Goal: Task Accomplishment & Management: Use online tool/utility

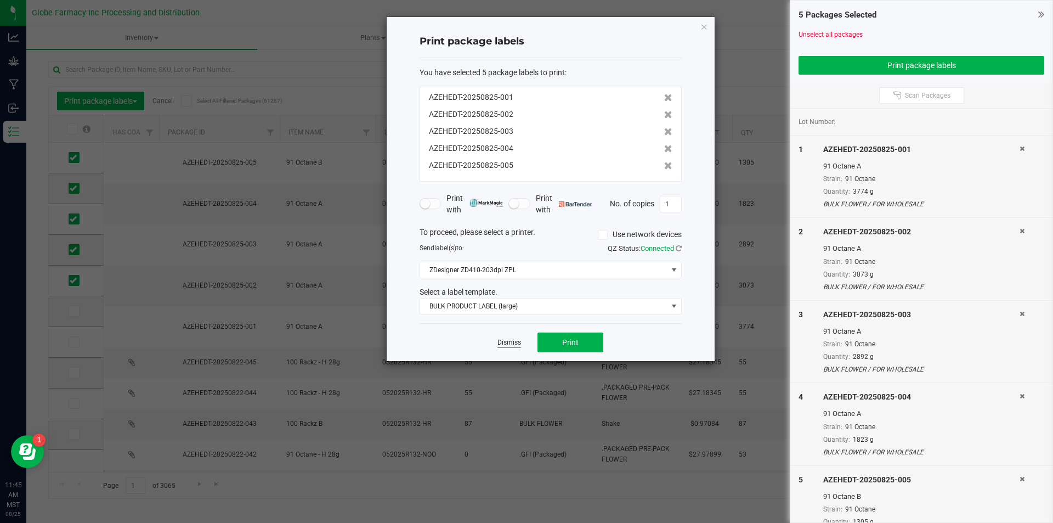
click at [512, 339] on link "Dismiss" at bounding box center [509, 342] width 24 height 9
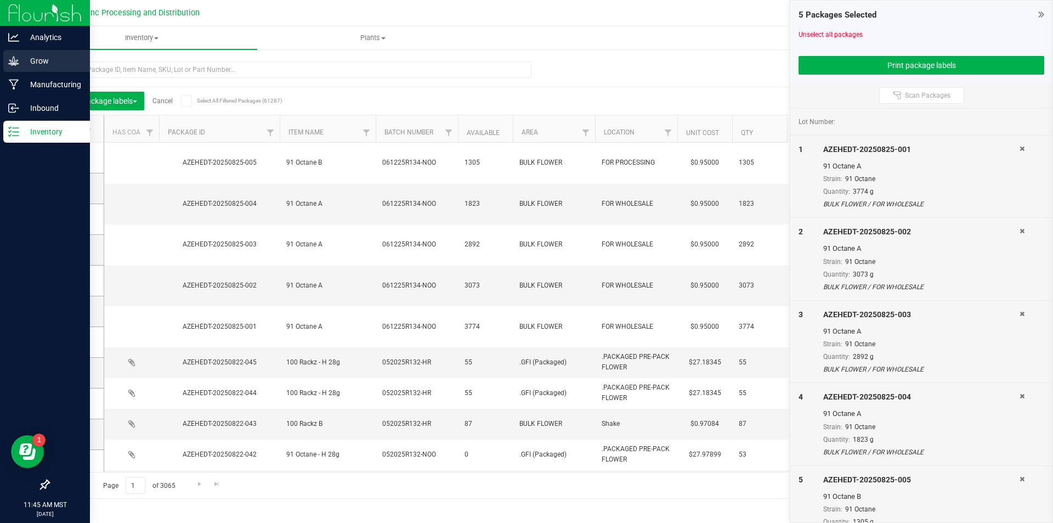
click at [9, 51] on div "Grow" at bounding box center [46, 61] width 87 height 22
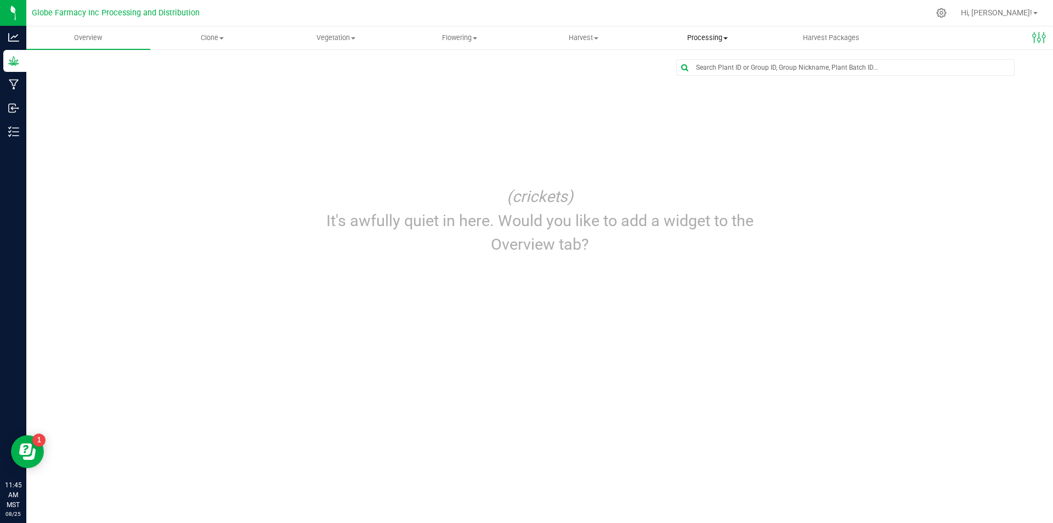
click at [696, 38] on span "Processing" at bounding box center [707, 38] width 123 height 10
click at [709, 75] on span "Processing harvests" at bounding box center [695, 79] width 101 height 9
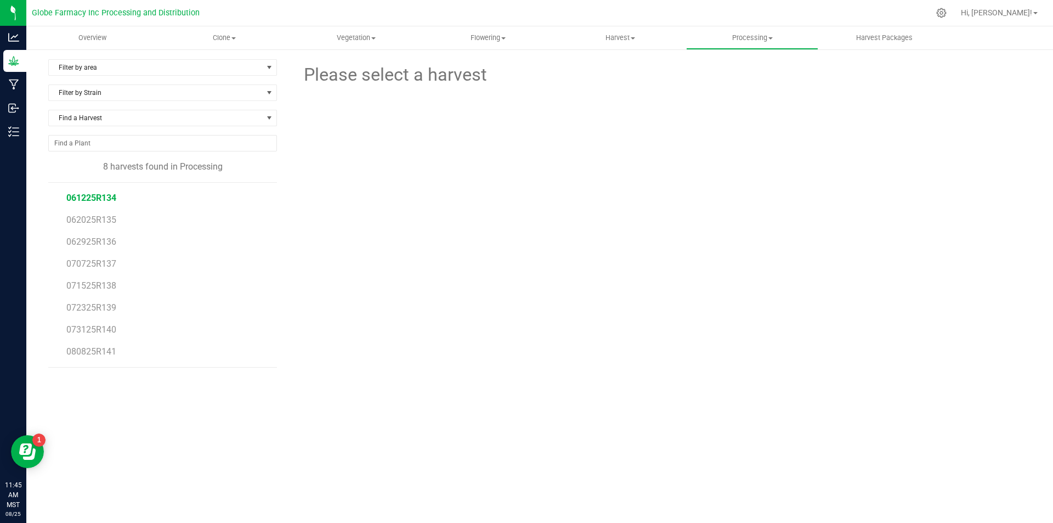
click at [106, 201] on span "061225R134" at bounding box center [91, 197] width 50 height 10
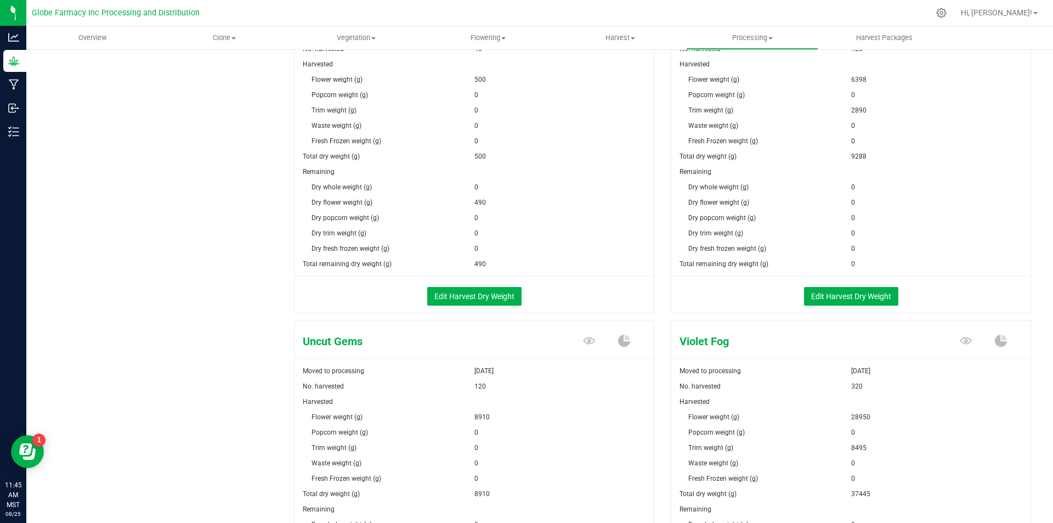
scroll to position [1801, 0]
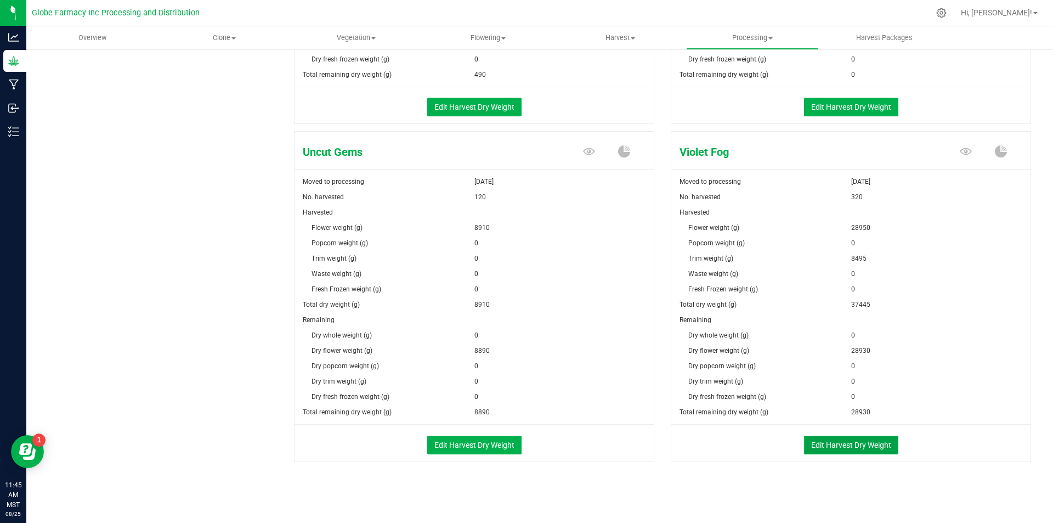
click at [840, 447] on button "Edit Harvest Dry Weight" at bounding box center [851, 444] width 94 height 19
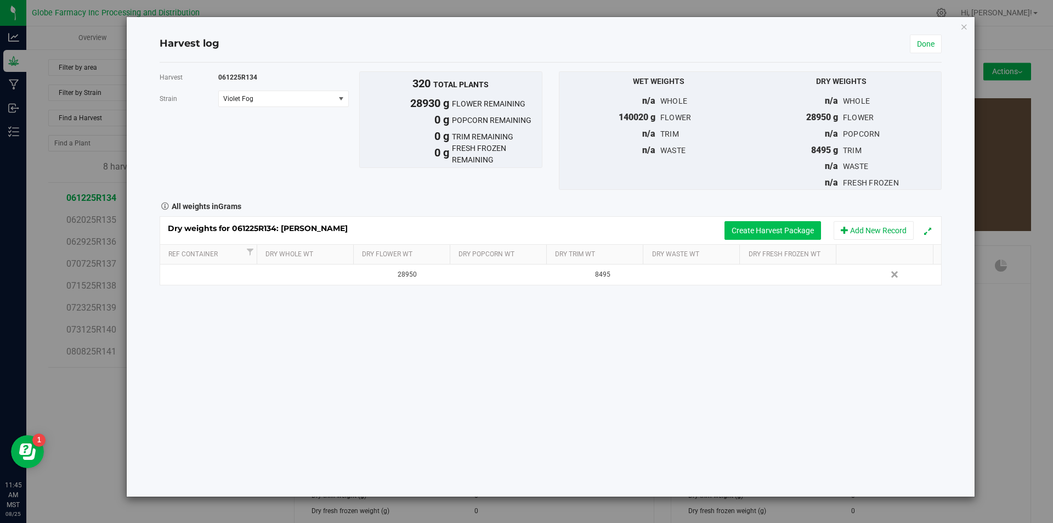
click at [745, 230] on button "Create Harvest Package" at bounding box center [772, 230] width 97 height 19
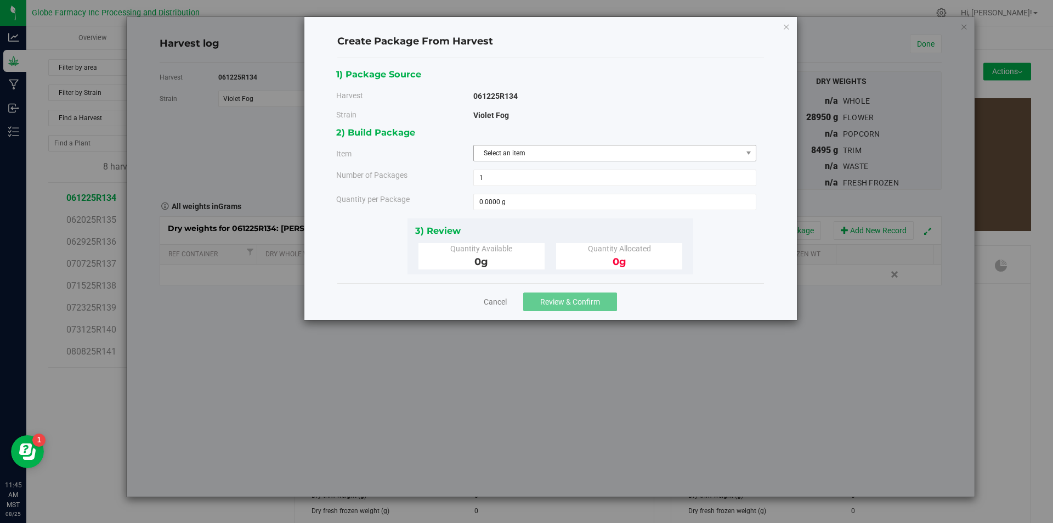
click at [598, 155] on span "Select an item" at bounding box center [608, 152] width 268 height 15
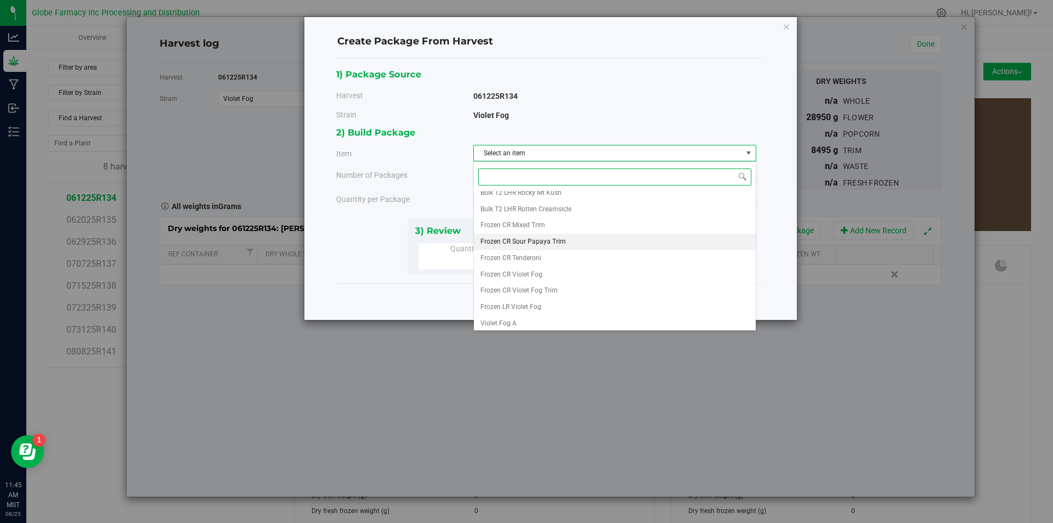
scroll to position [205, 0]
click at [523, 303] on li "Violet Fog A" at bounding box center [615, 304] width 282 height 16
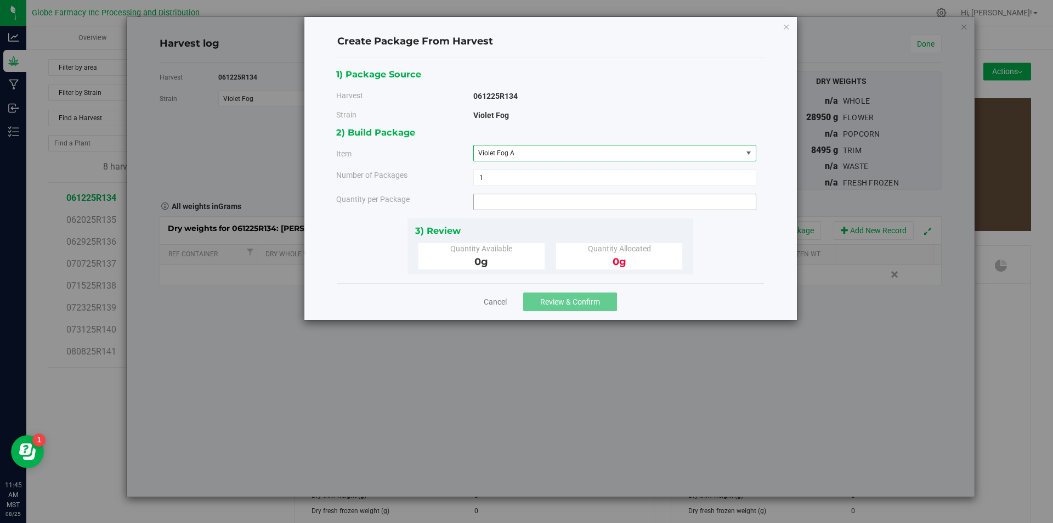
click at [518, 206] on span at bounding box center [614, 202] width 283 height 16
type input "3300"
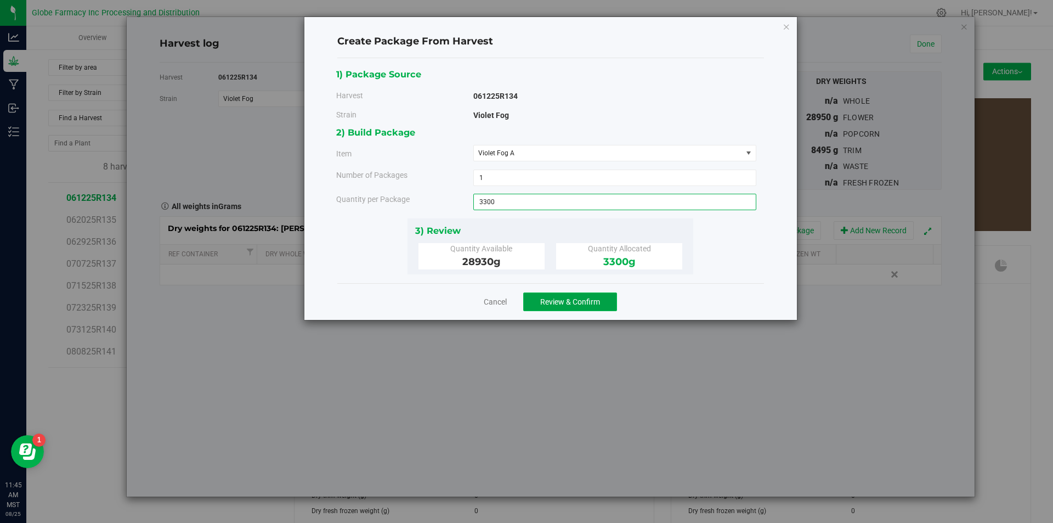
click at [554, 300] on span "Review & Confirm" at bounding box center [570, 301] width 60 height 9
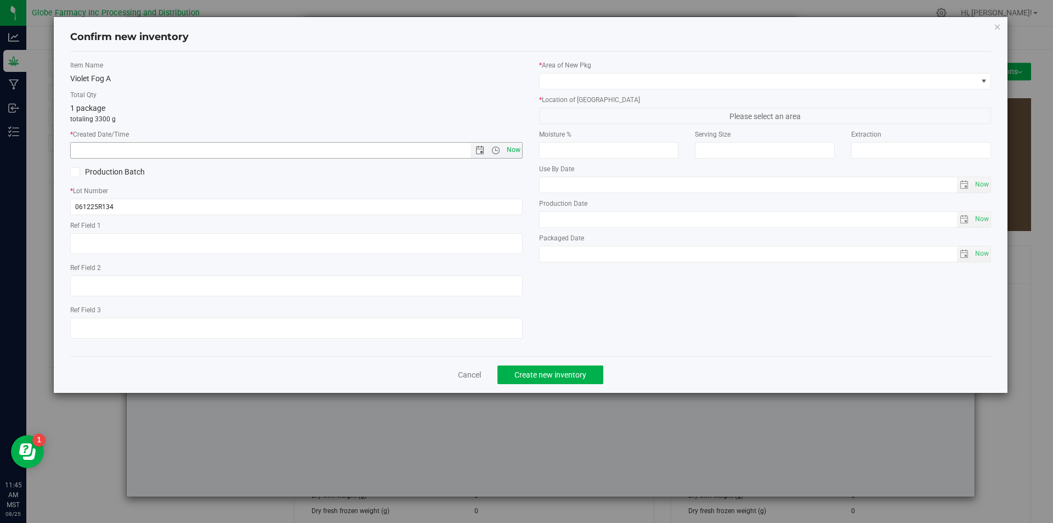
click at [518, 146] on span "Now" at bounding box center [513, 150] width 19 height 16
type input "[DATE] 11:45 AM"
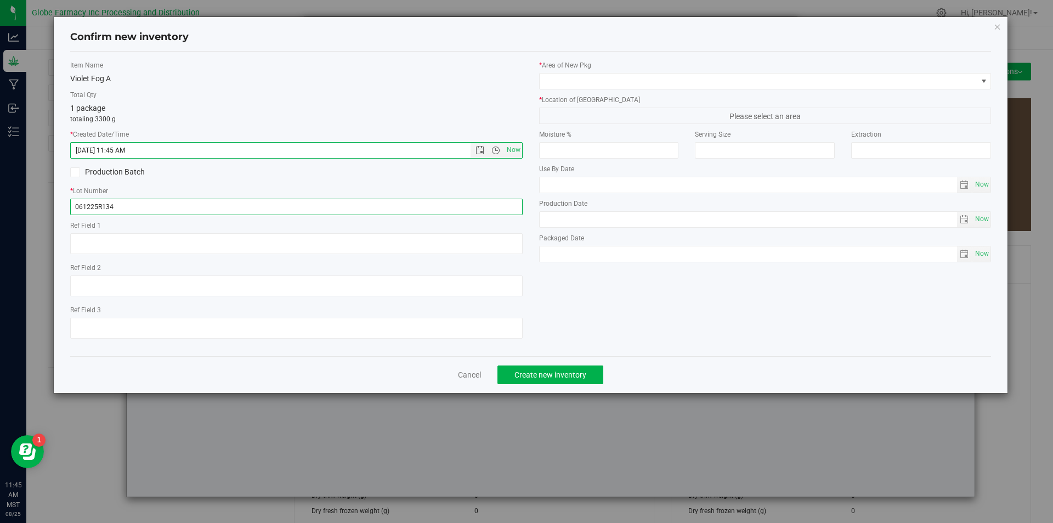
click at [147, 201] on input "061225R134" at bounding box center [296, 207] width 452 height 16
type input "061225R134-VF"
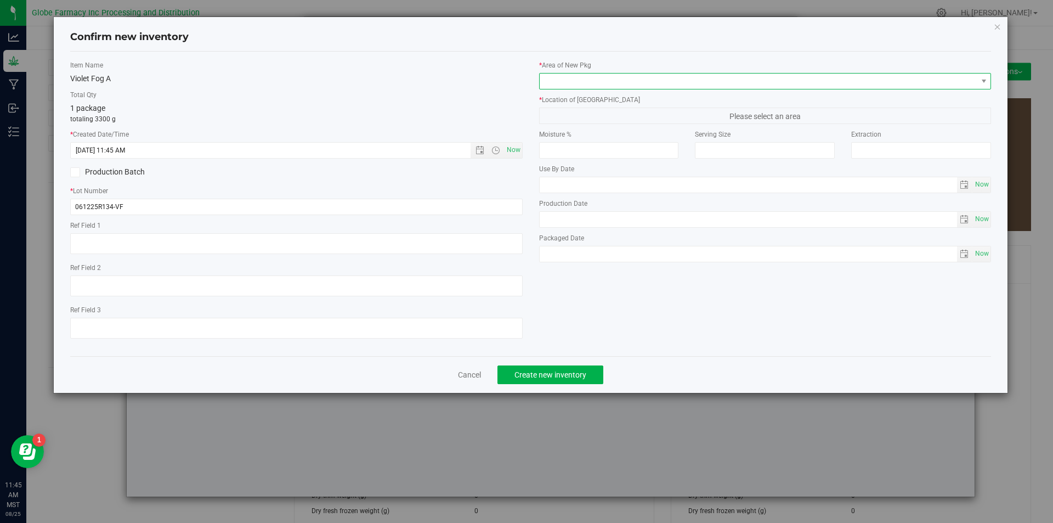
click at [584, 76] on span at bounding box center [759, 80] width 438 height 15
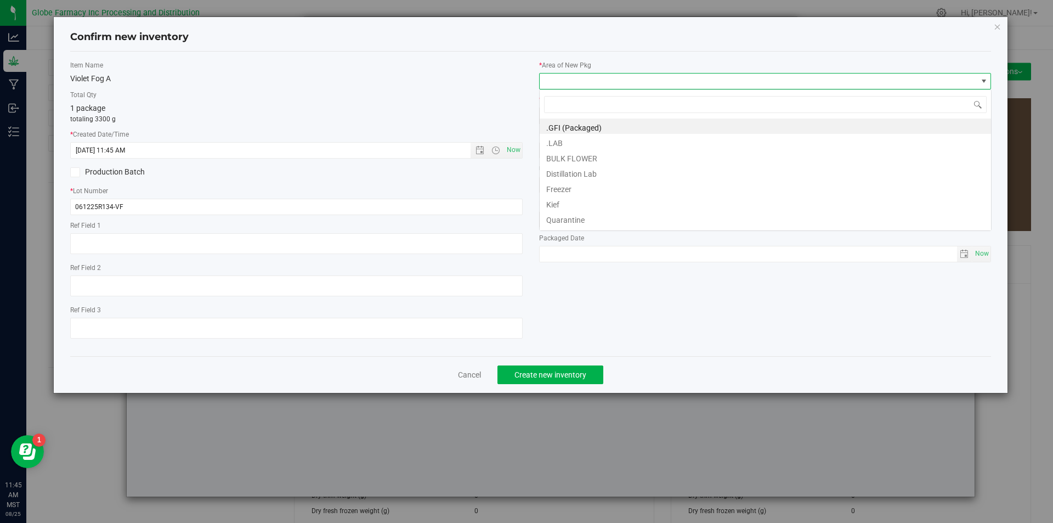
scroll to position [16, 452]
click at [566, 155] on li "BULK FLOWER" at bounding box center [765, 156] width 451 height 15
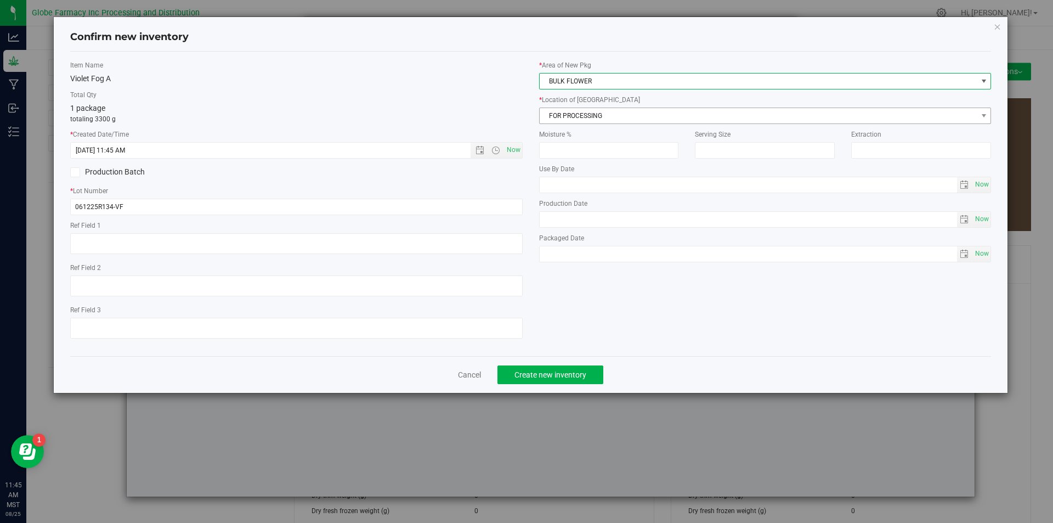
click at [565, 121] on span "FOR PROCESSING" at bounding box center [759, 115] width 438 height 15
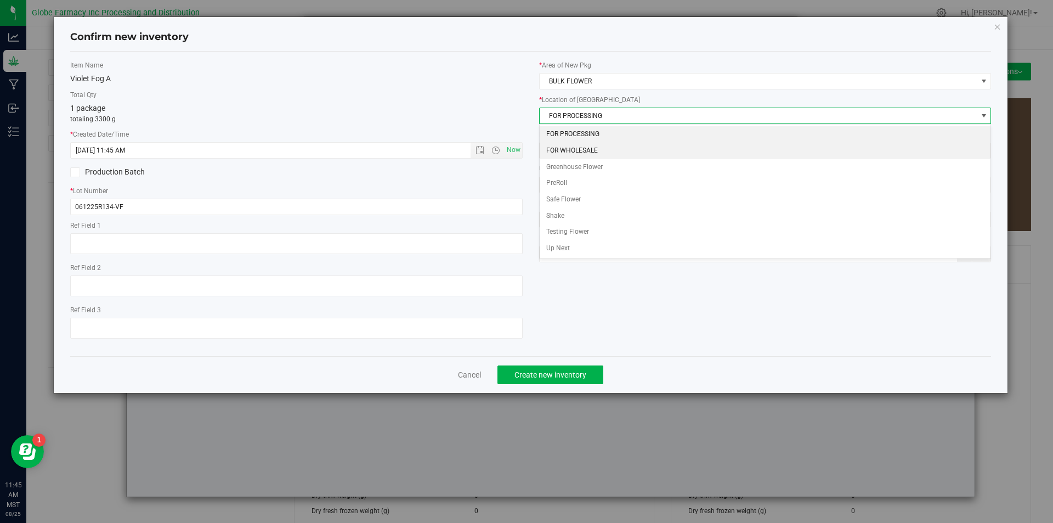
click at [566, 144] on li "FOR WHOLESALE" at bounding box center [765, 151] width 451 height 16
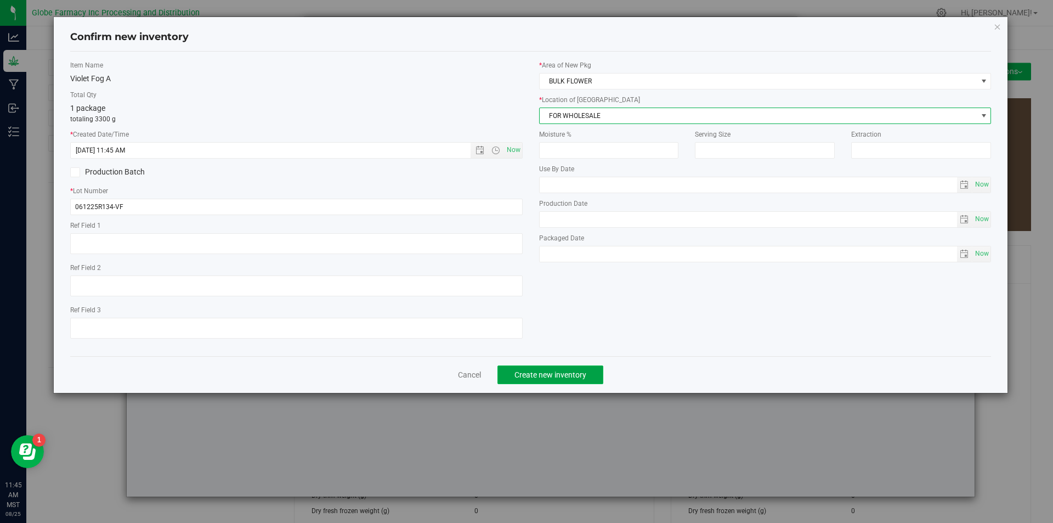
click at [572, 372] on span "Create new inventory" at bounding box center [550, 374] width 72 height 9
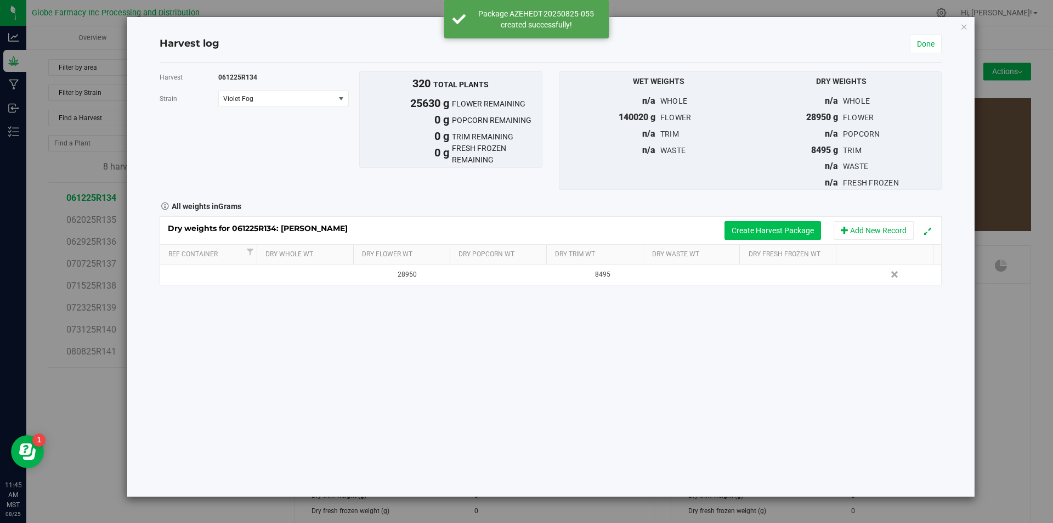
click at [749, 225] on button "Create Harvest Package" at bounding box center [772, 230] width 97 height 19
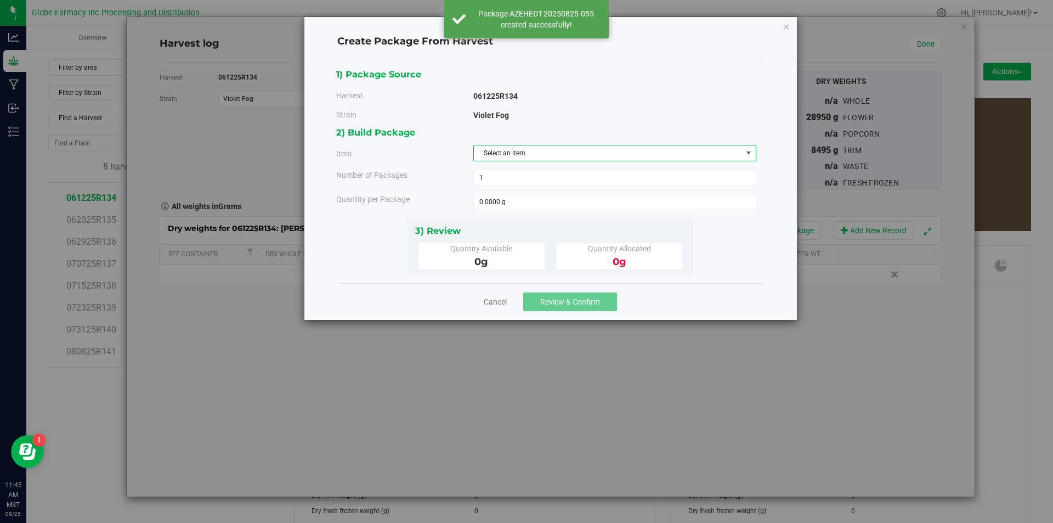
click at [590, 152] on span "Select an item" at bounding box center [608, 152] width 268 height 15
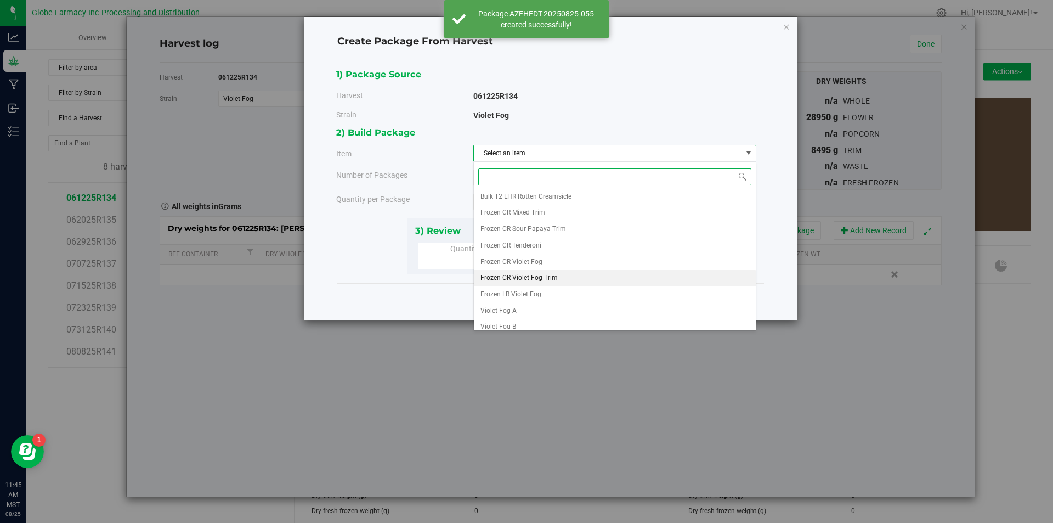
scroll to position [205, 0]
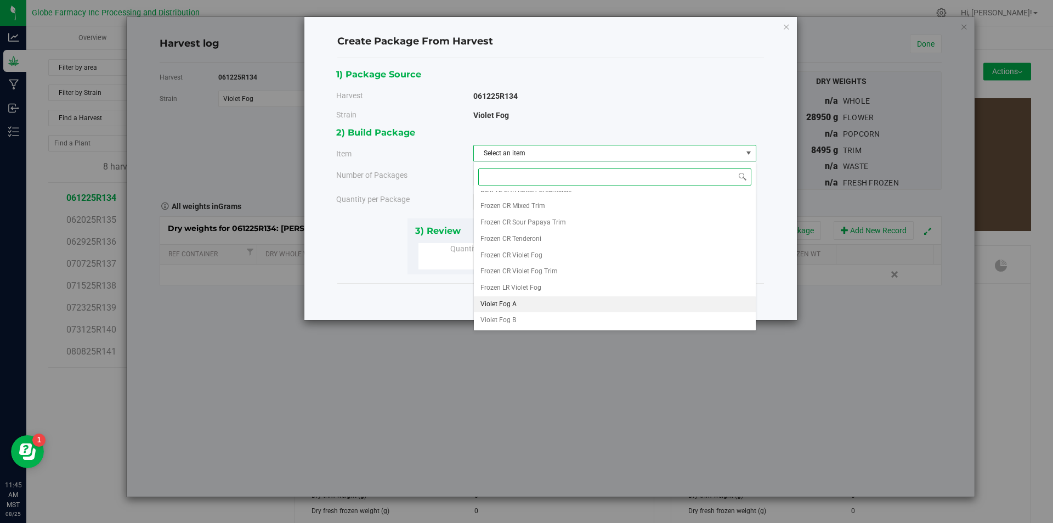
click at [526, 304] on li "Violet Fog A" at bounding box center [615, 304] width 282 height 16
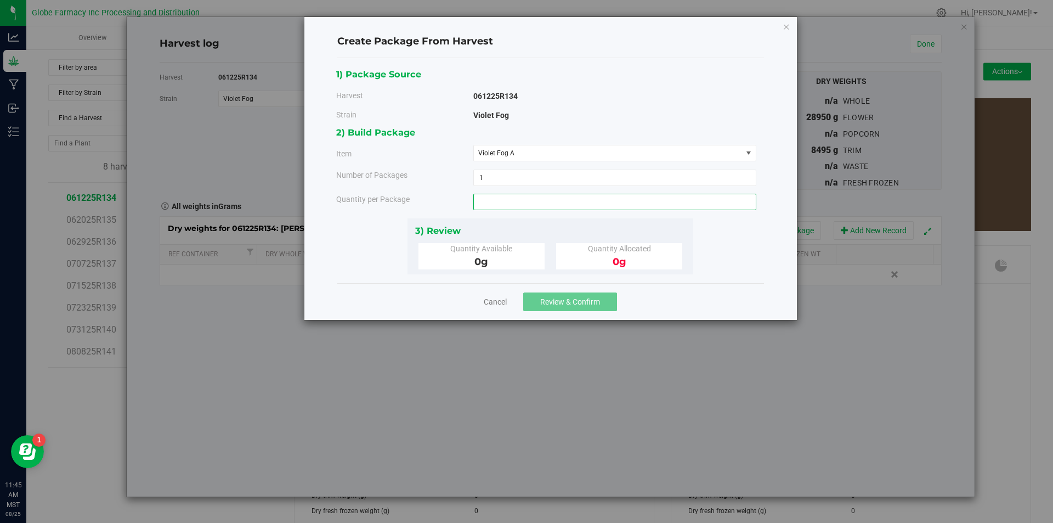
click at [524, 205] on span at bounding box center [614, 202] width 283 height 16
type input "3130"
click at [562, 297] on span "Review & Confirm" at bounding box center [570, 301] width 60 height 9
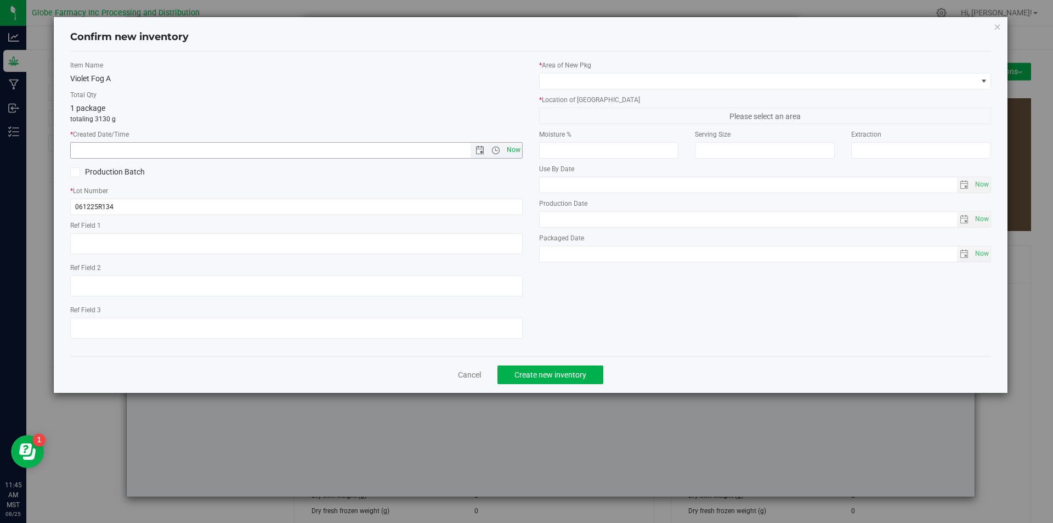
click at [515, 148] on span "Now" at bounding box center [513, 150] width 19 height 16
type input "[DATE] 11:45 AM"
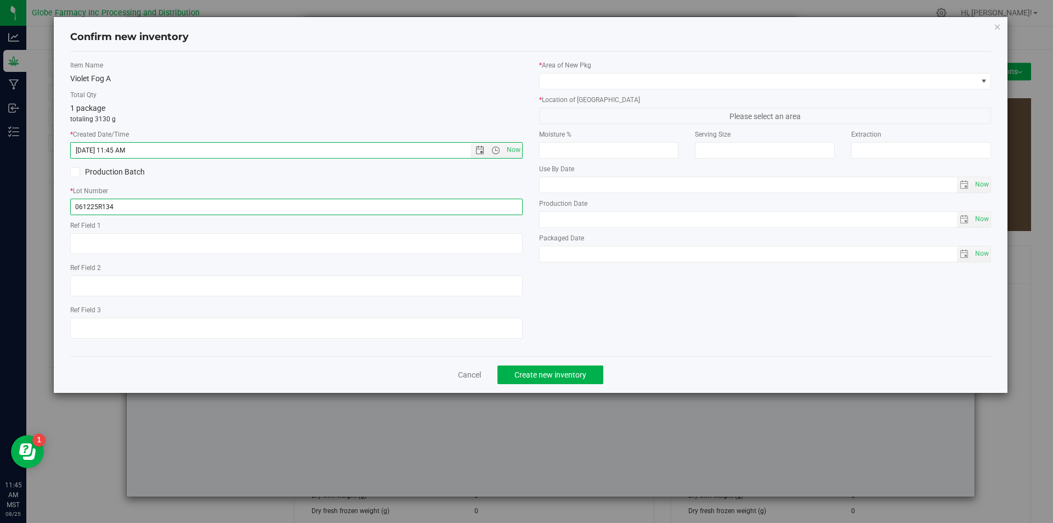
click at [204, 211] on input "061225R134" at bounding box center [296, 207] width 452 height 16
type input "061225R134-VF"
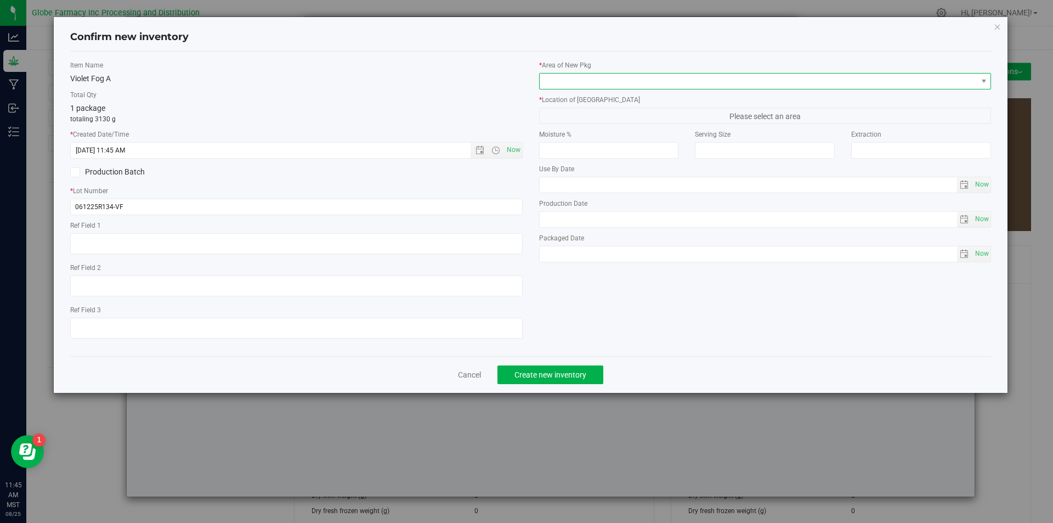
click at [689, 86] on span at bounding box center [759, 80] width 438 height 15
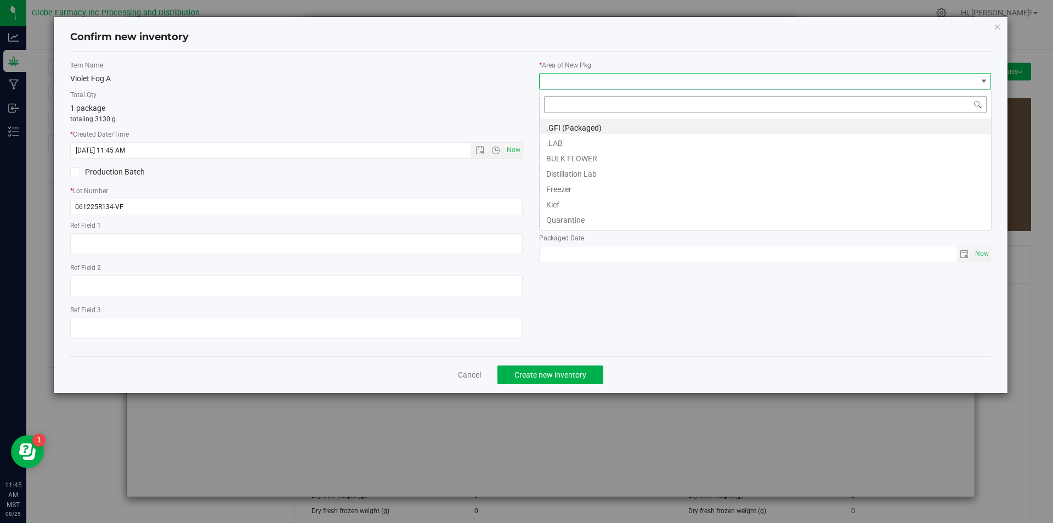
scroll to position [16, 452]
click at [614, 152] on li "BULK FLOWER" at bounding box center [765, 156] width 451 height 15
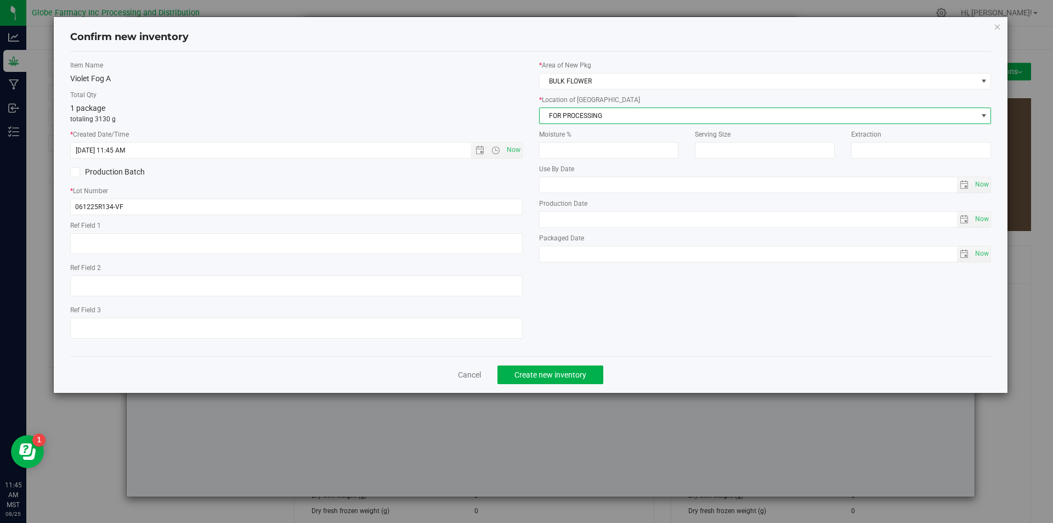
click at [608, 113] on span "FOR PROCESSING" at bounding box center [759, 115] width 438 height 15
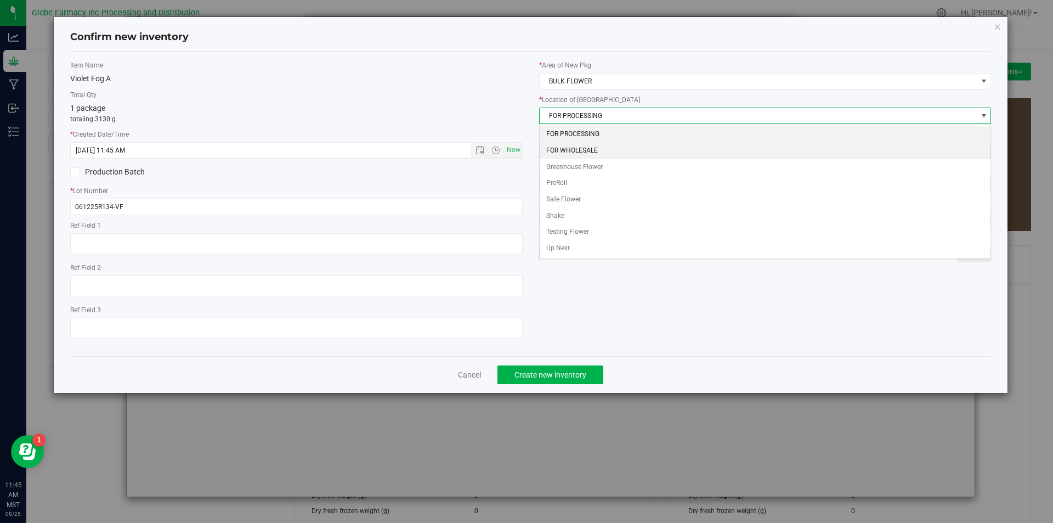
click at [597, 146] on li "FOR WHOLESALE" at bounding box center [765, 151] width 451 height 16
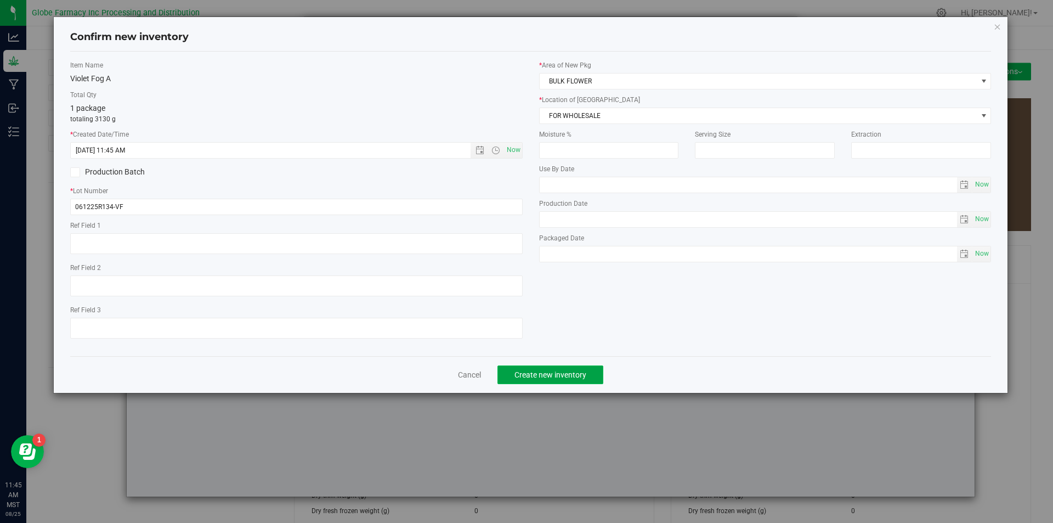
click at [569, 371] on span "Create new inventory" at bounding box center [550, 374] width 72 height 9
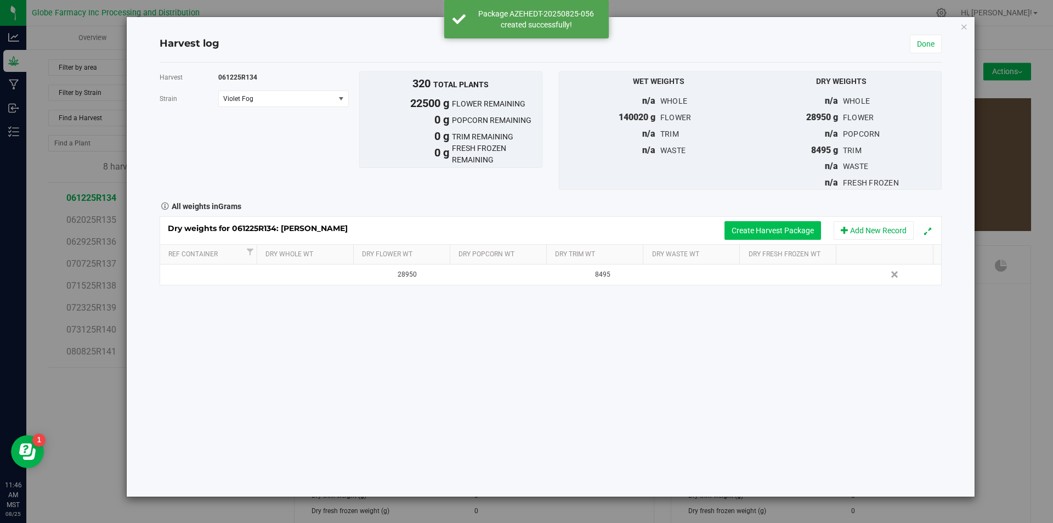
click at [769, 229] on button "Create Harvest Package" at bounding box center [772, 230] width 97 height 19
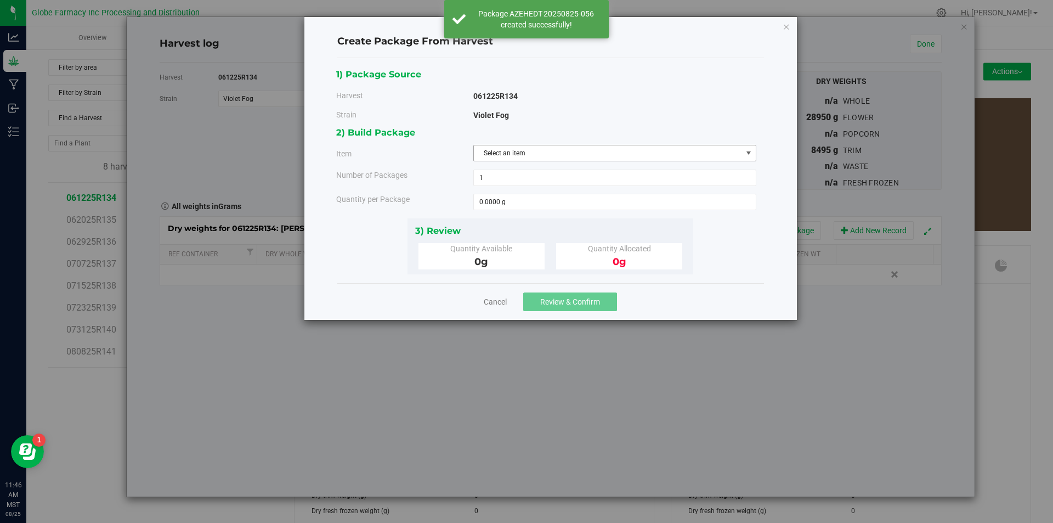
click at [610, 145] on span "Select an item" at bounding box center [614, 153] width 283 height 16
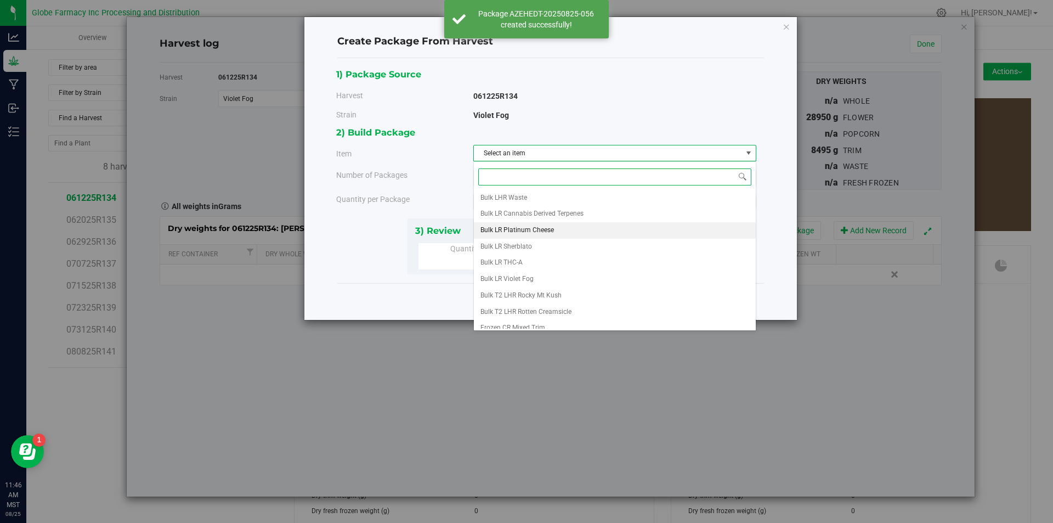
scroll to position [205, 0]
click at [537, 300] on li "Violet Fog A" at bounding box center [615, 304] width 282 height 16
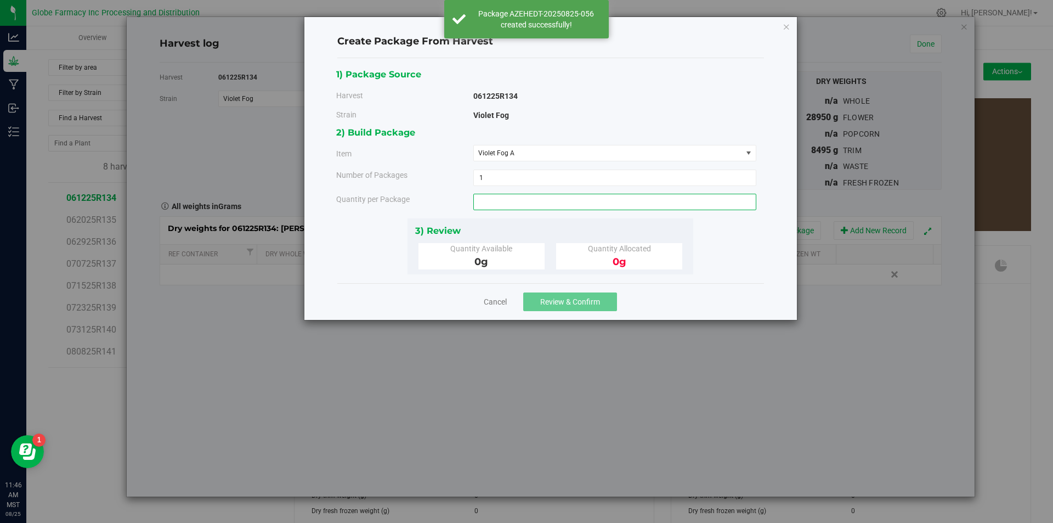
click at [518, 202] on span at bounding box center [614, 202] width 283 height 16
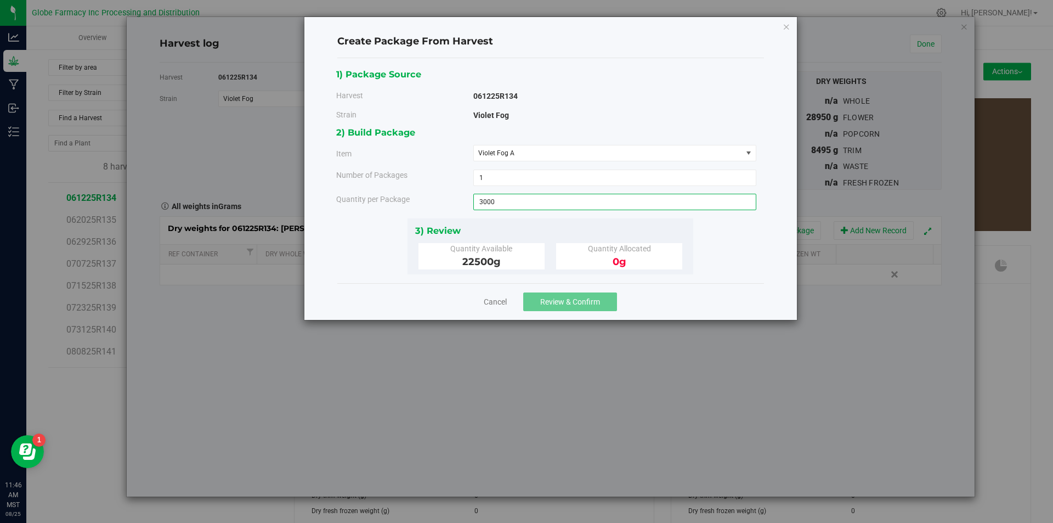
type input "3000"
type input "3000.0000 g"
click at [567, 306] on button "Review & Confirm" at bounding box center [570, 301] width 94 height 19
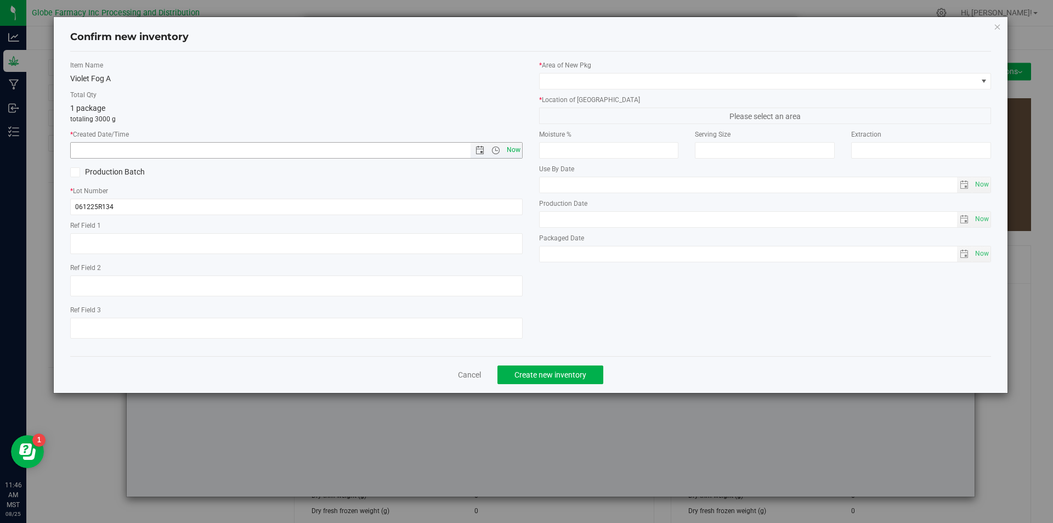
click at [520, 152] on span "Now" at bounding box center [513, 150] width 19 height 16
type input "[DATE] 11:46 AM"
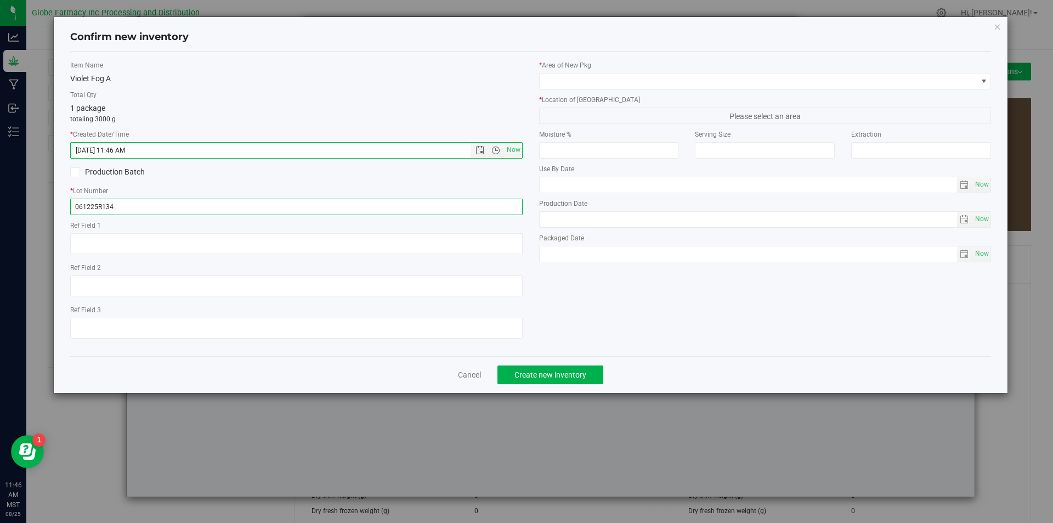
click at [264, 200] on input "061225R134" at bounding box center [296, 207] width 452 height 16
type input "061225R134-VF"
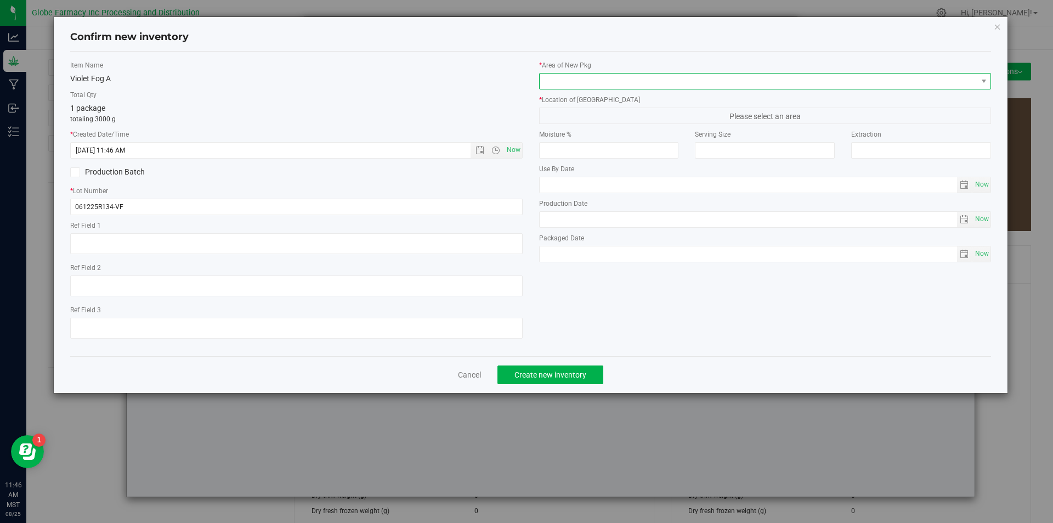
click at [595, 87] on span at bounding box center [759, 80] width 438 height 15
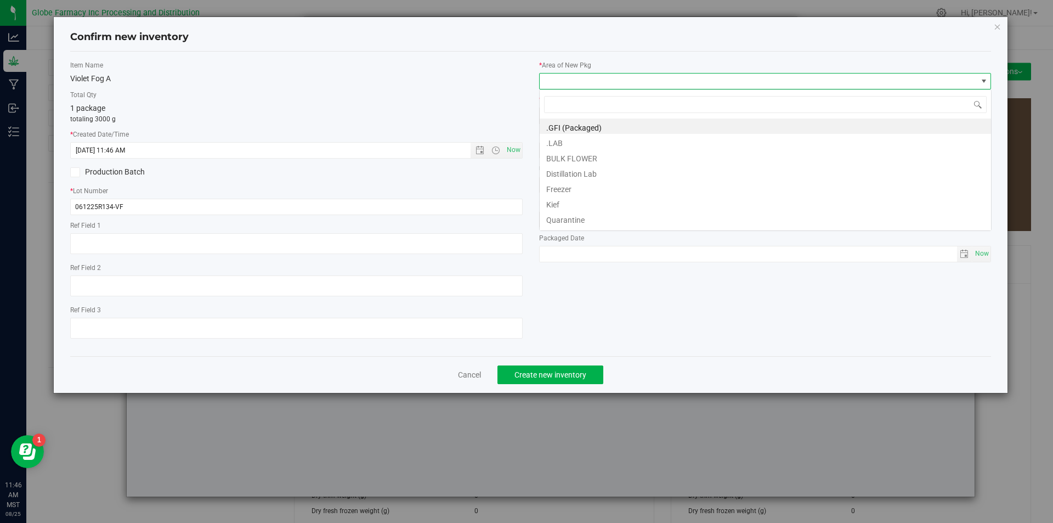
scroll to position [16, 452]
click at [571, 160] on li "BULK FLOWER" at bounding box center [765, 156] width 451 height 15
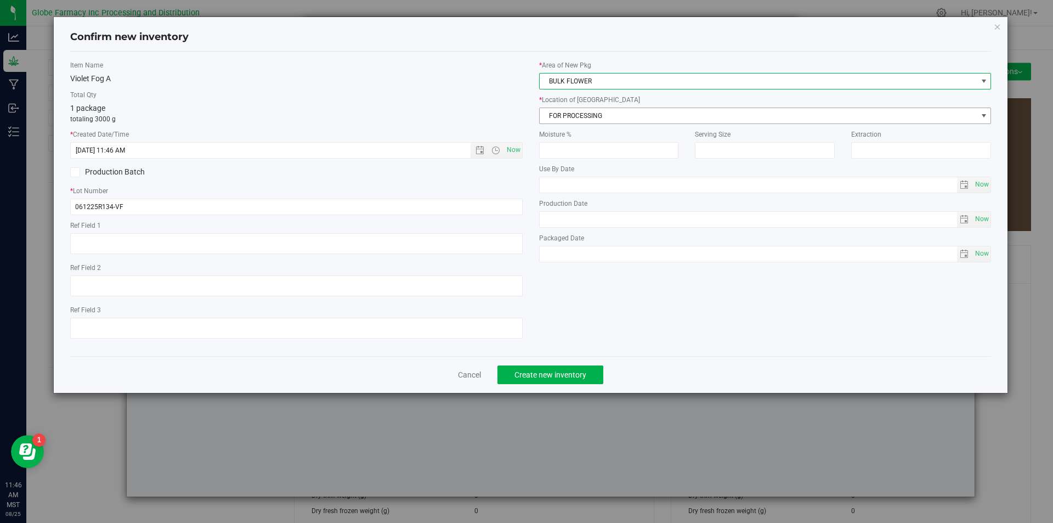
click at [579, 114] on span "FOR PROCESSING" at bounding box center [759, 115] width 438 height 15
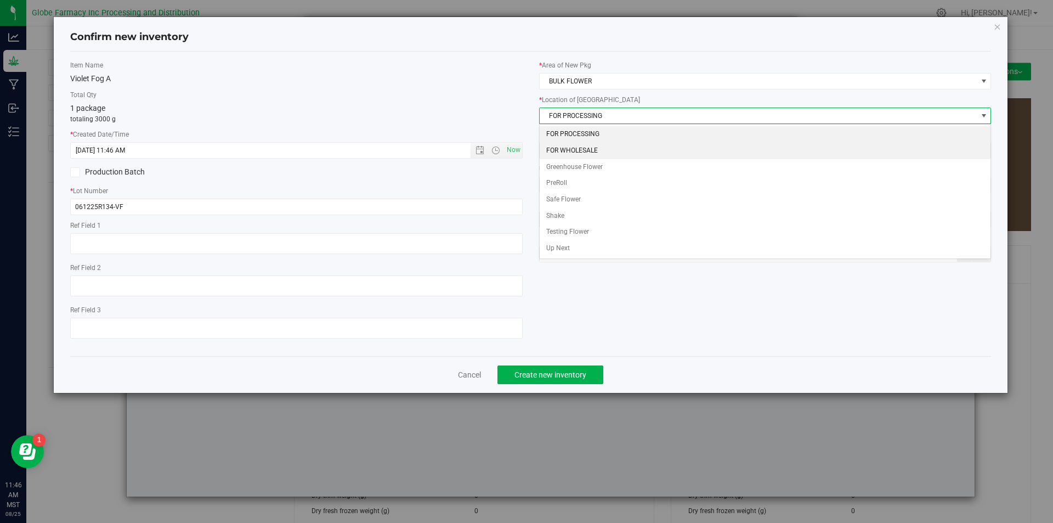
click at [582, 149] on li "FOR WHOLESALE" at bounding box center [765, 151] width 451 height 16
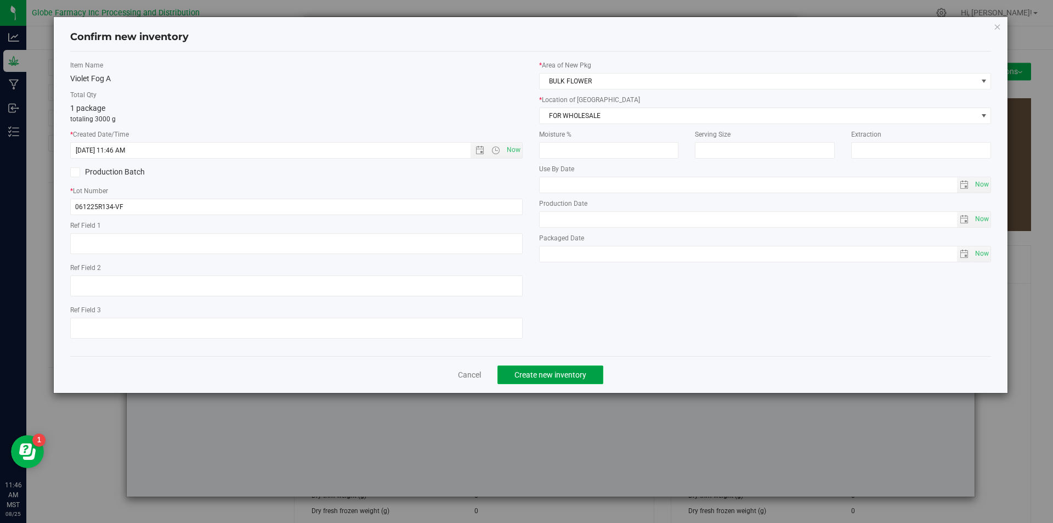
click at [570, 371] on span "Create new inventory" at bounding box center [550, 374] width 72 height 9
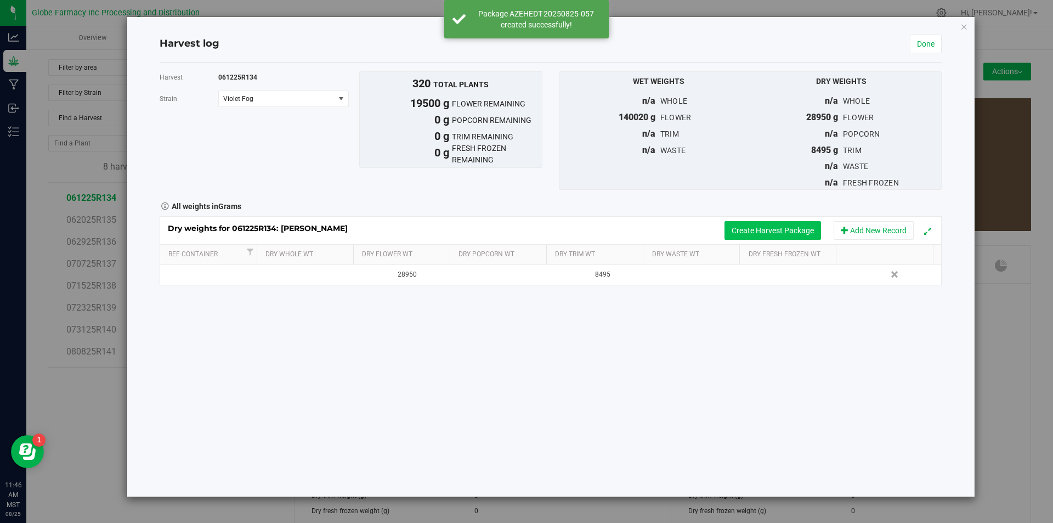
click at [748, 225] on button "Create Harvest Package" at bounding box center [772, 230] width 97 height 19
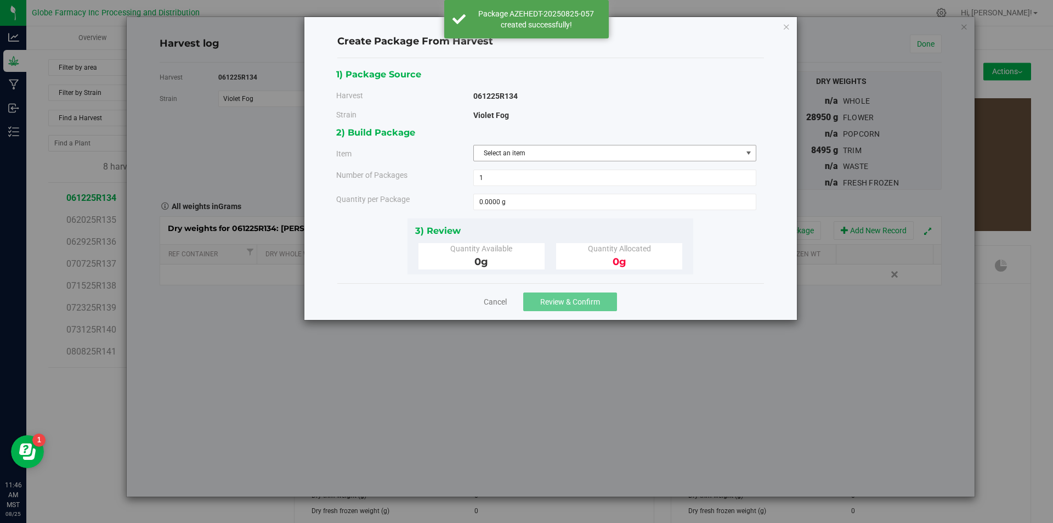
click at [590, 152] on span "Select an item" at bounding box center [608, 152] width 268 height 15
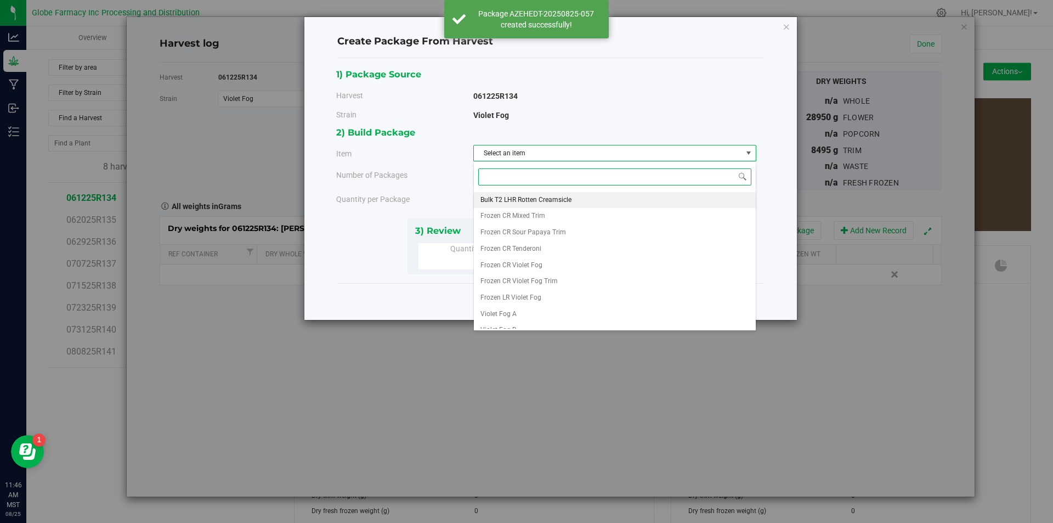
scroll to position [205, 0]
click at [518, 304] on li "Violet Fog A" at bounding box center [615, 304] width 282 height 16
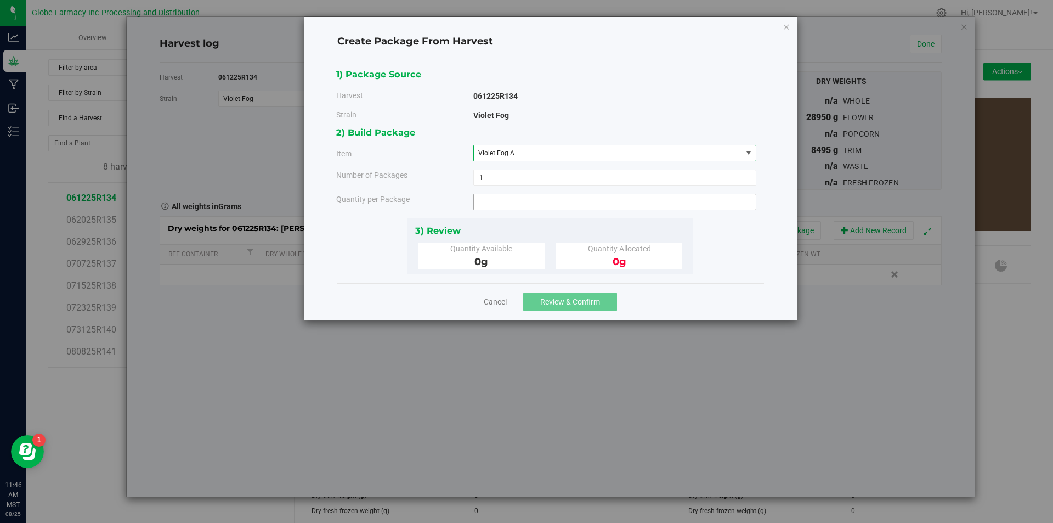
click at [534, 205] on span at bounding box center [614, 202] width 283 height 16
type input "2700"
type input "2700.0000 g"
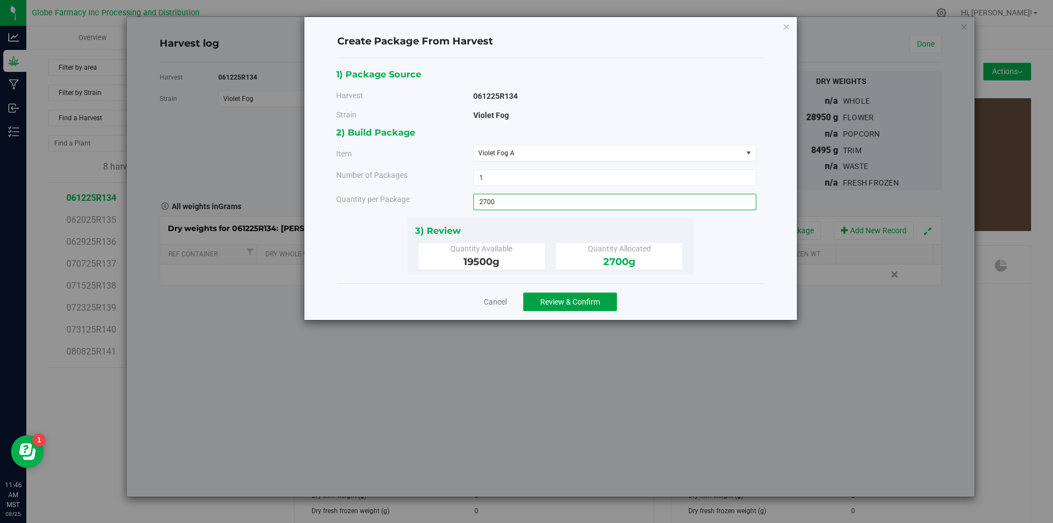
click at [571, 305] on span "Review & Confirm" at bounding box center [570, 301] width 60 height 9
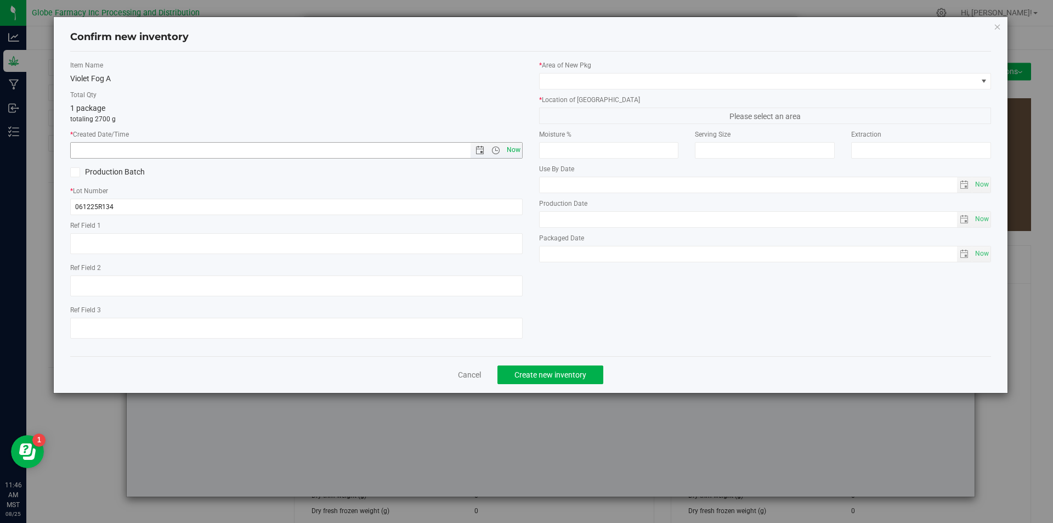
click at [513, 149] on span "Now" at bounding box center [513, 150] width 19 height 16
type input "[DATE] 11:46 AM"
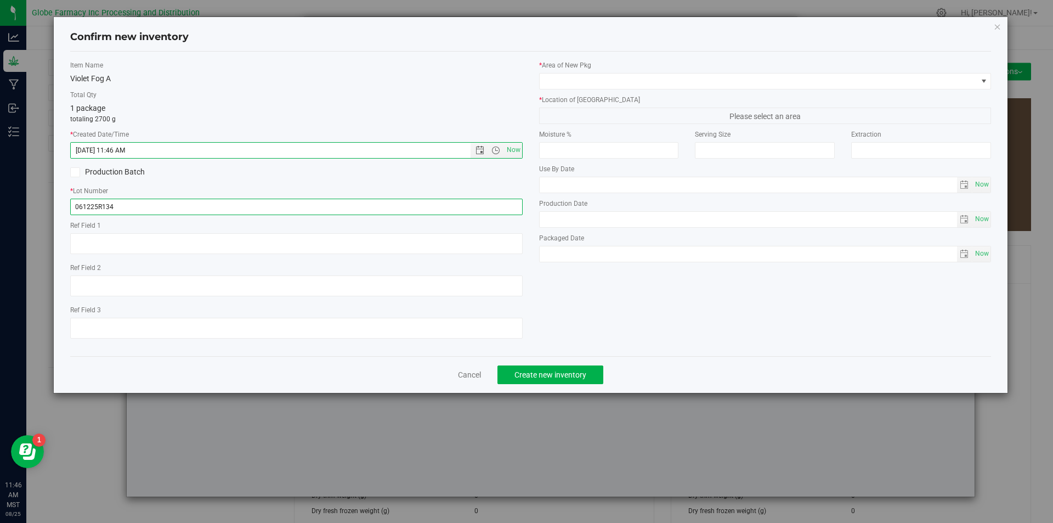
click at [131, 203] on input "061225R134" at bounding box center [296, 207] width 452 height 16
type input "061225R134-VF"
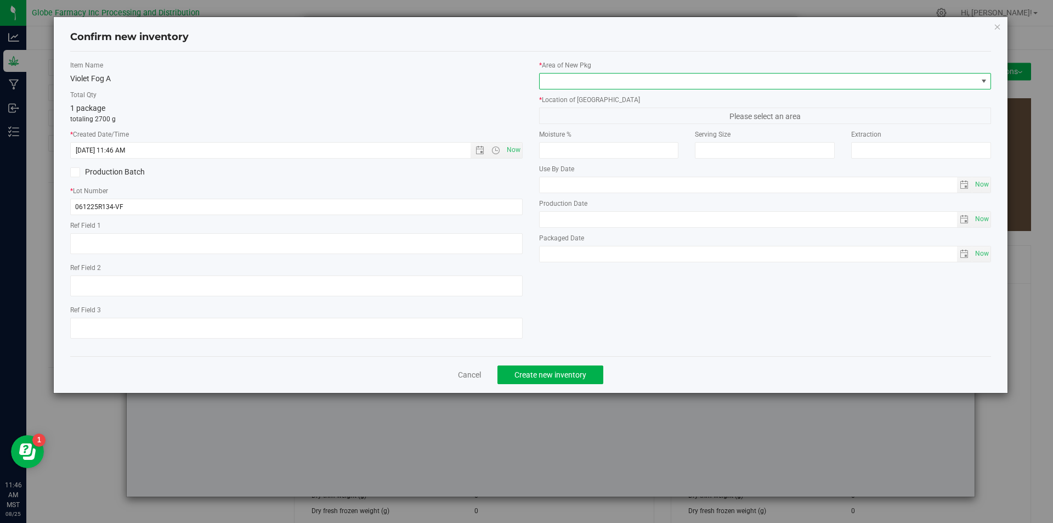
click at [621, 76] on span at bounding box center [759, 80] width 438 height 15
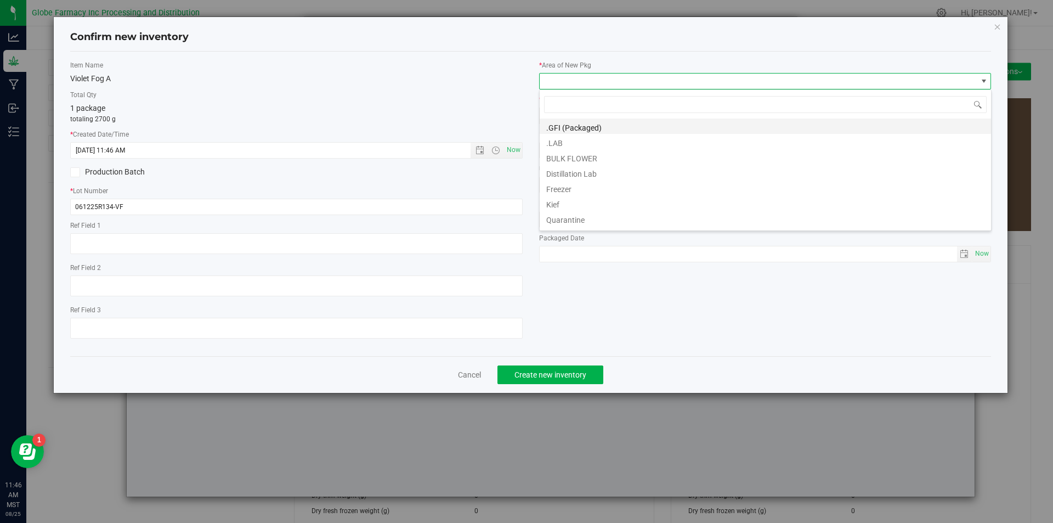
scroll to position [16, 452]
click at [590, 156] on li "BULK FLOWER" at bounding box center [765, 156] width 451 height 15
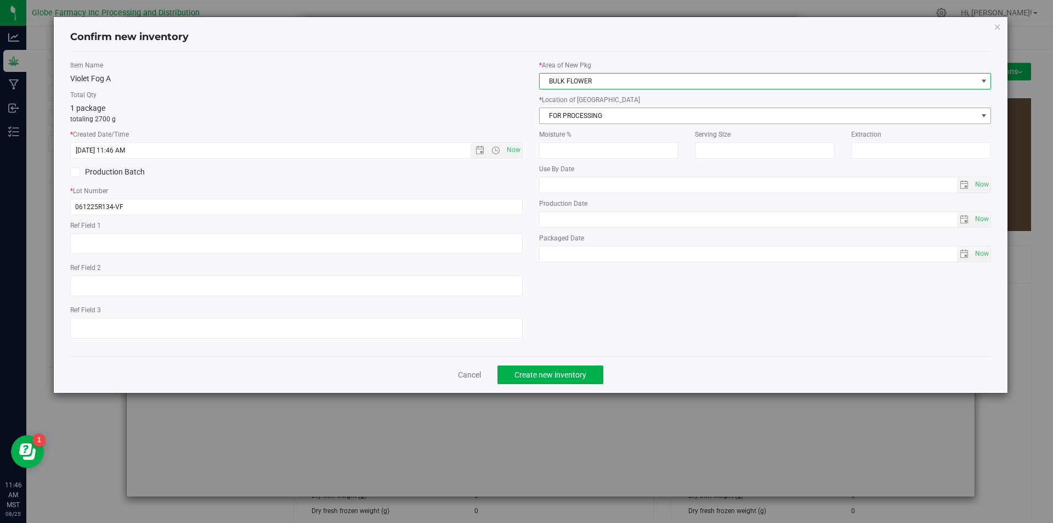
click at [585, 113] on span "FOR PROCESSING" at bounding box center [759, 115] width 438 height 15
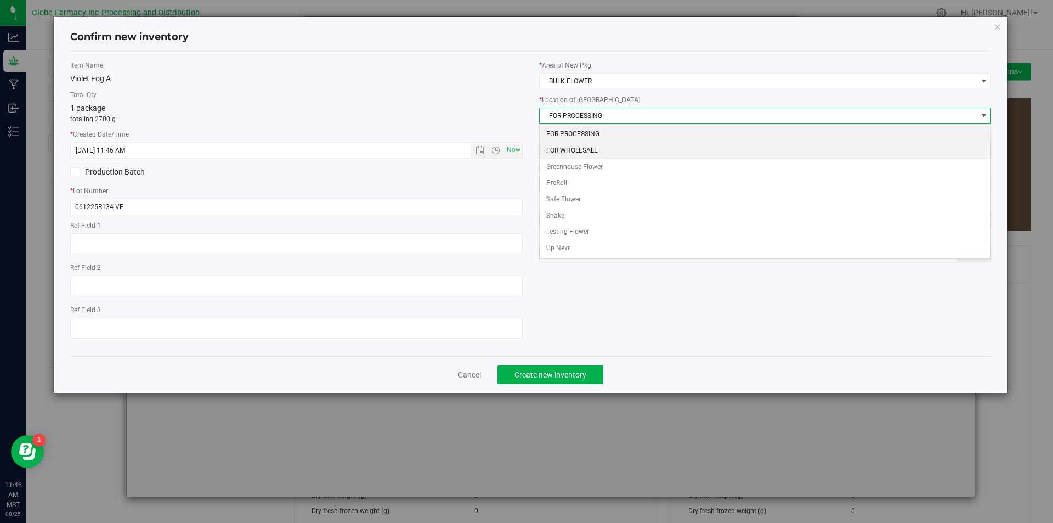
click at [583, 146] on li "FOR WHOLESALE" at bounding box center [765, 151] width 451 height 16
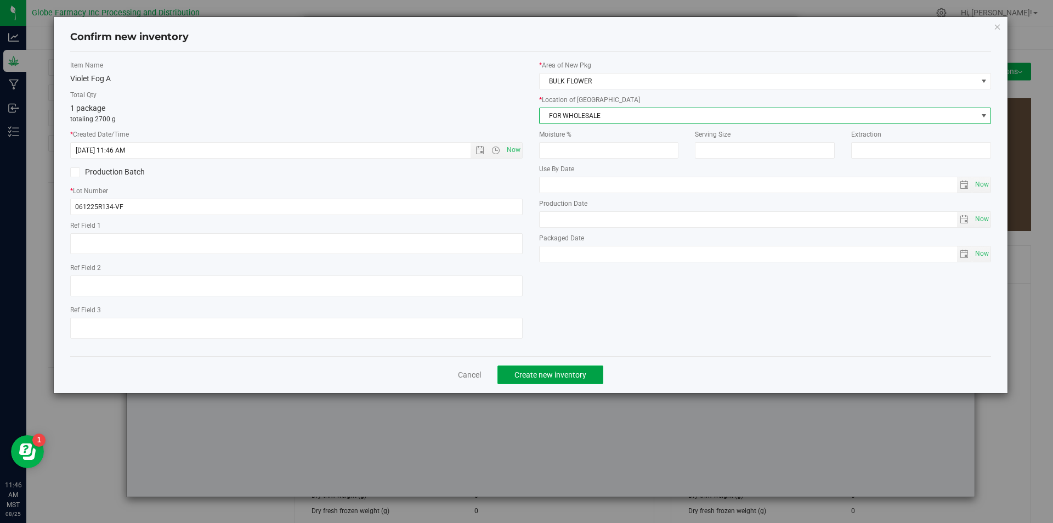
click at [557, 371] on span "Create new inventory" at bounding box center [550, 374] width 72 height 9
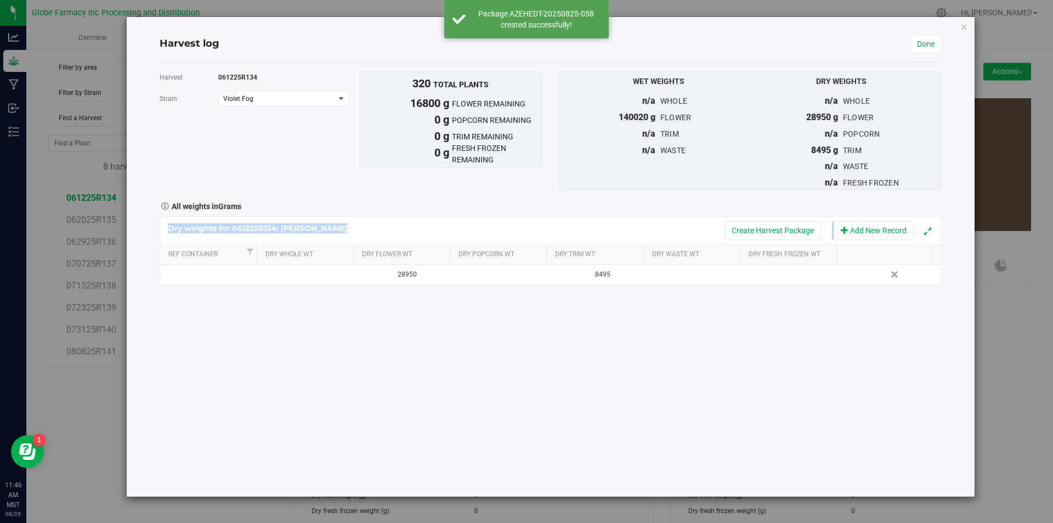
click at [767, 213] on div "Harvest 061225R134 [GEOGRAPHIC_DATA] Violet Fog Select strain 91 Octane Black M…" at bounding box center [551, 178] width 782 height 214
click at [767, 223] on button "Create Harvest Package" at bounding box center [772, 230] width 97 height 19
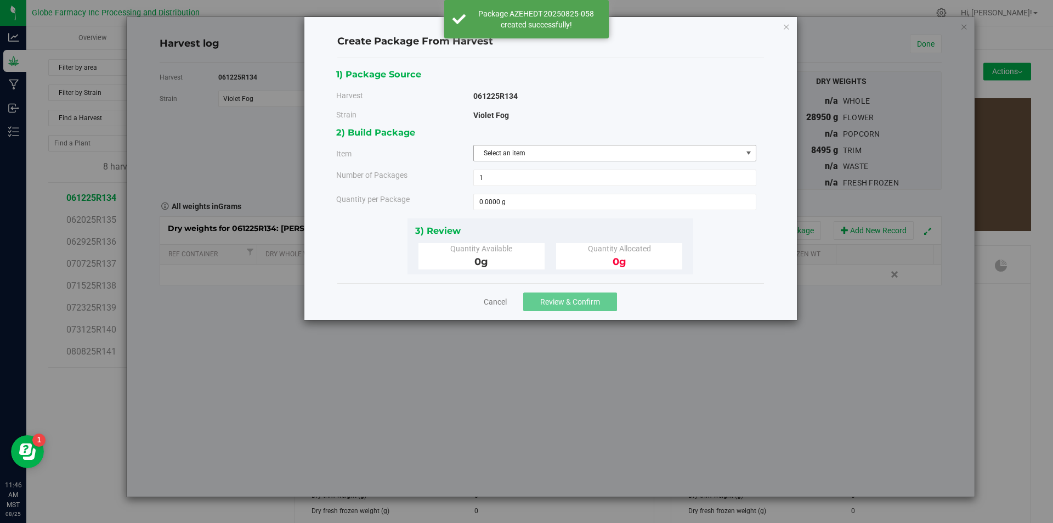
click at [632, 153] on span "Select an item" at bounding box center [608, 152] width 268 height 15
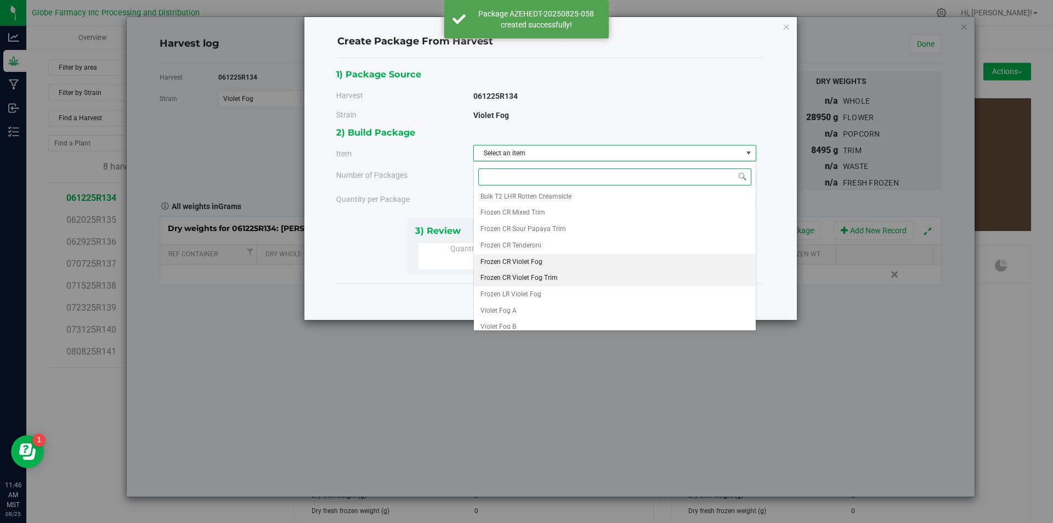
scroll to position [205, 0]
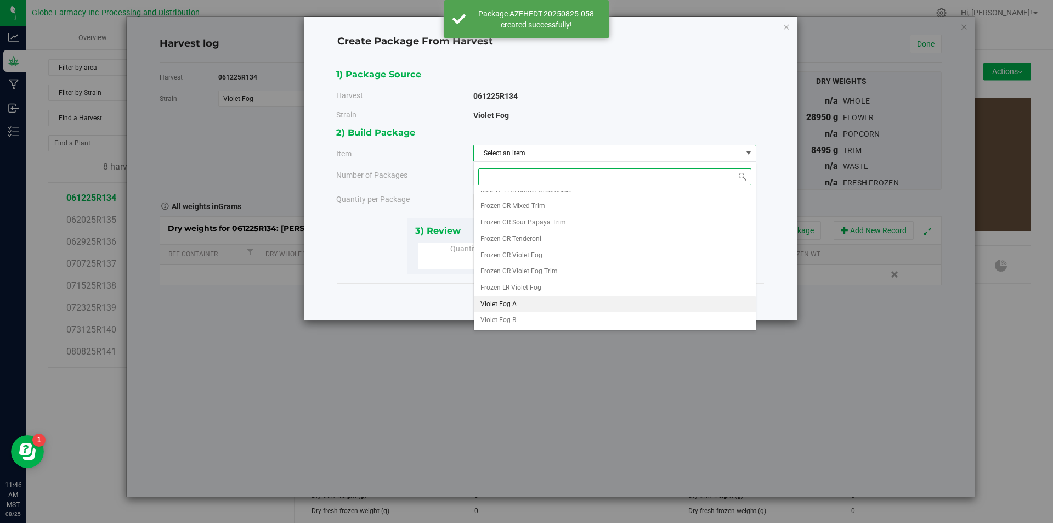
click at [547, 302] on li "Violet Fog A" at bounding box center [615, 304] width 282 height 16
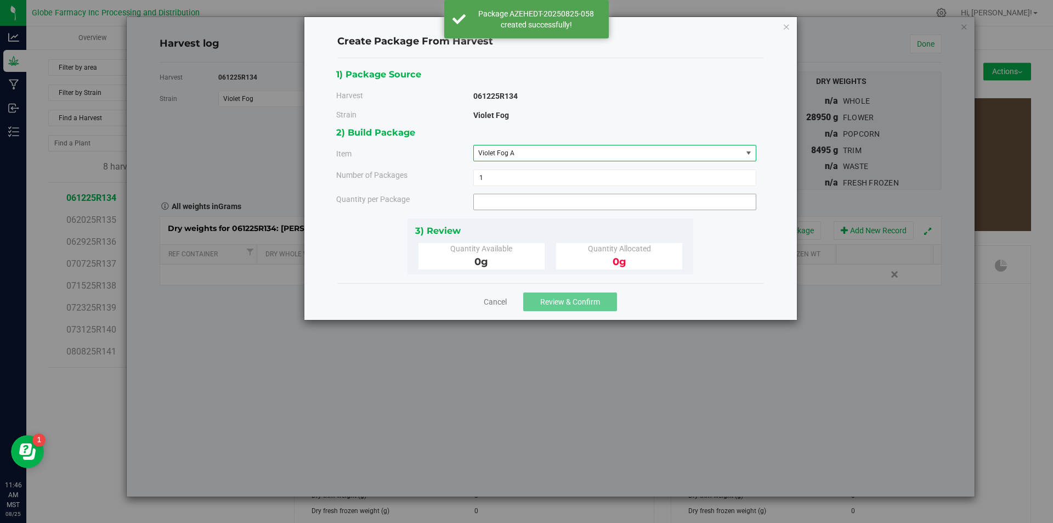
click at [517, 209] on span at bounding box center [614, 202] width 283 height 16
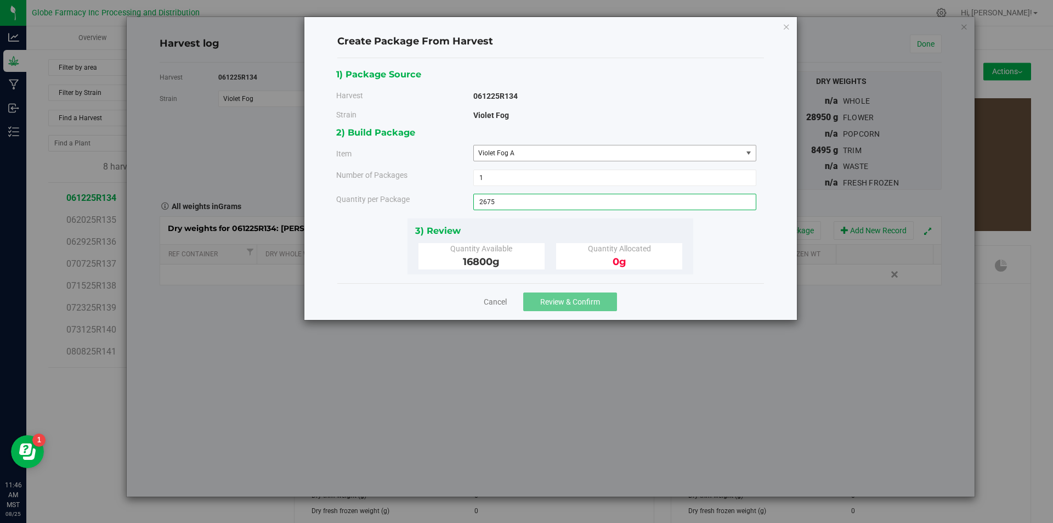
type input "2675"
type input "2675.0000 g"
click at [575, 305] on span "Review & Confirm" at bounding box center [570, 301] width 60 height 9
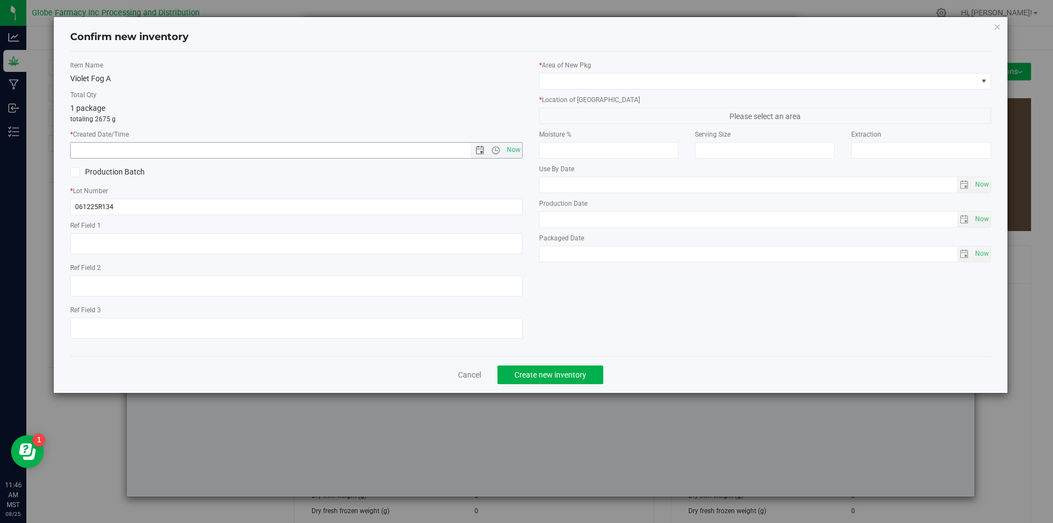
click at [522, 156] on span "Now" at bounding box center [296, 150] width 452 height 16
click at [514, 150] on span "Now" at bounding box center [513, 150] width 19 height 16
type input "[DATE] 11:46 AM"
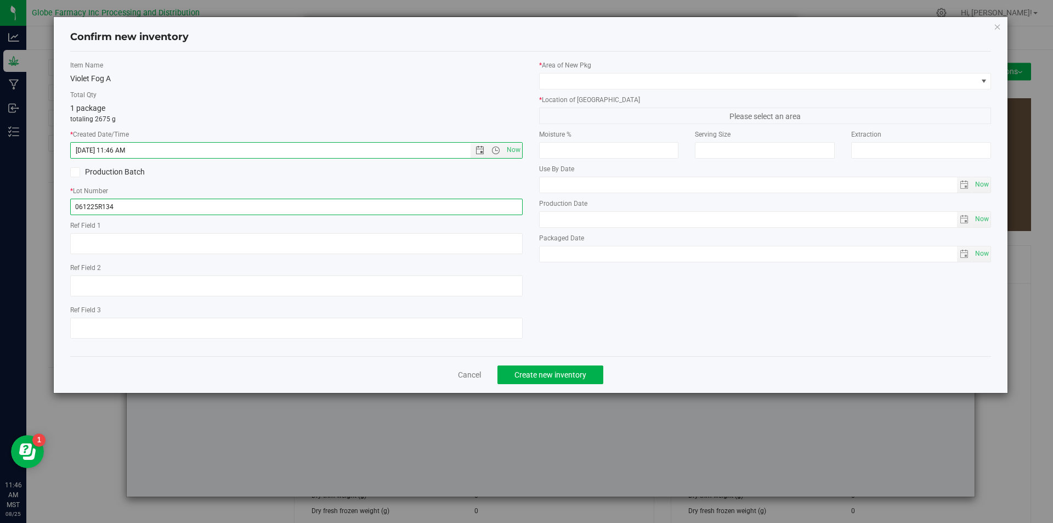
click at [179, 201] on input "061225R134" at bounding box center [296, 207] width 452 height 16
type input "061225R134-VF"
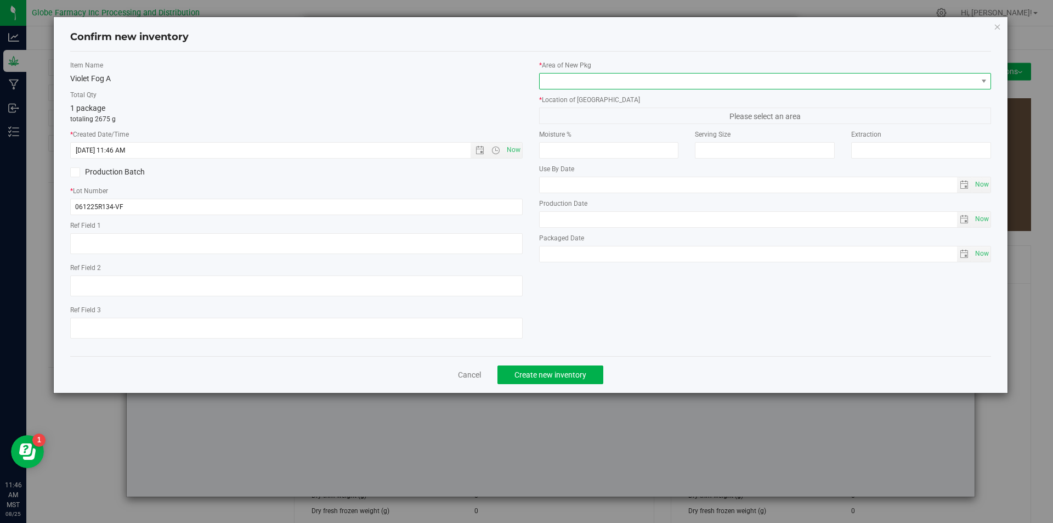
click at [590, 78] on span at bounding box center [759, 80] width 438 height 15
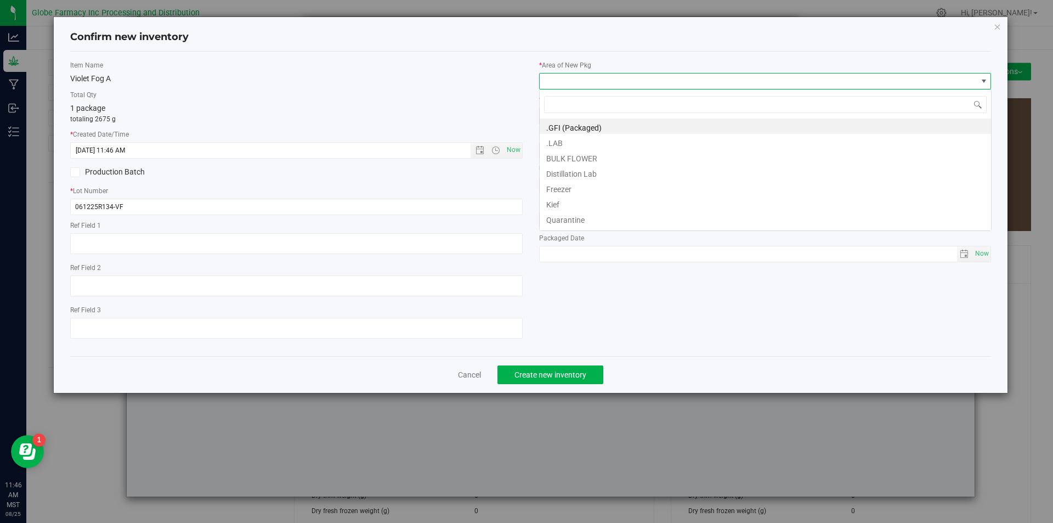
scroll to position [16, 452]
click at [580, 158] on li "BULK FLOWER" at bounding box center [765, 156] width 451 height 15
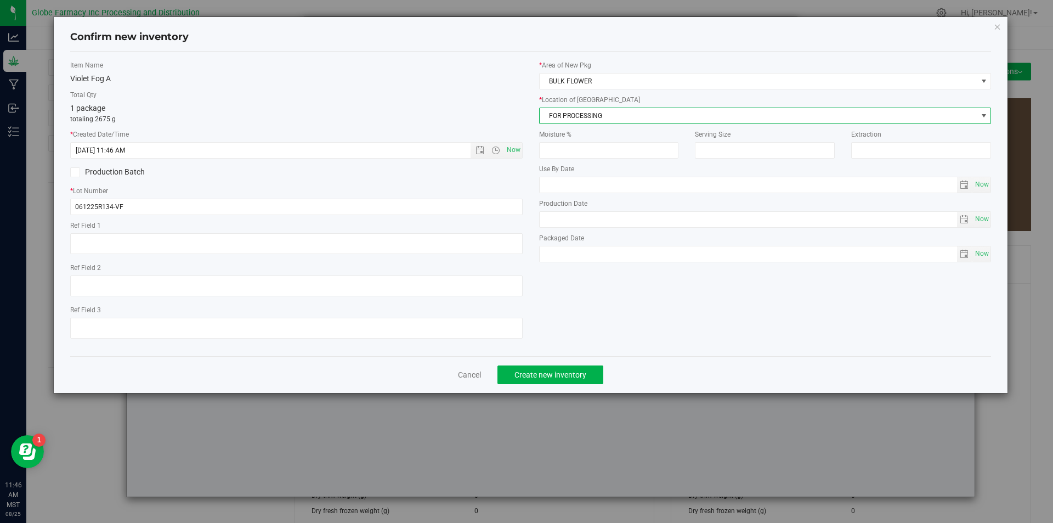
click at [583, 123] on span "FOR PROCESSING" at bounding box center [759, 115] width 438 height 15
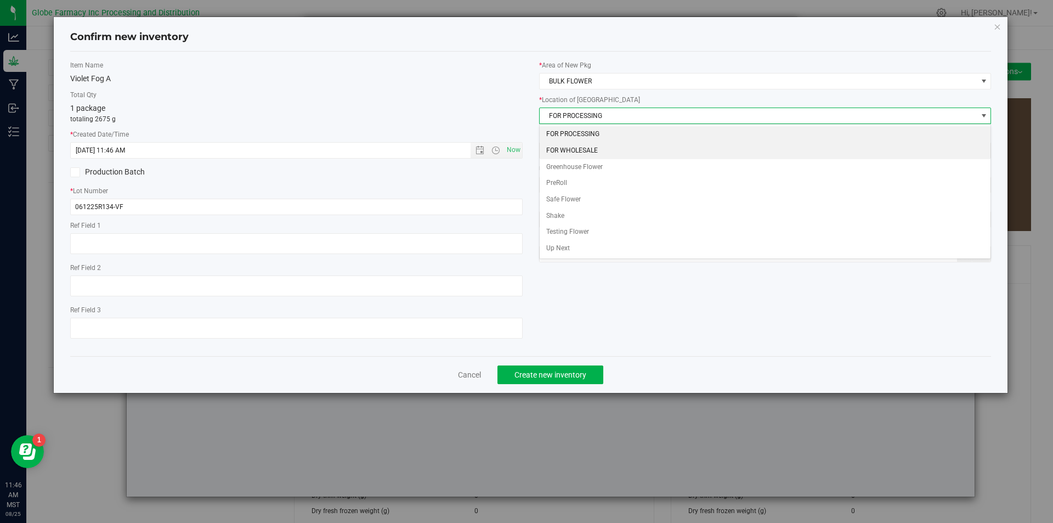
click at [584, 145] on li "FOR WHOLESALE" at bounding box center [765, 151] width 451 height 16
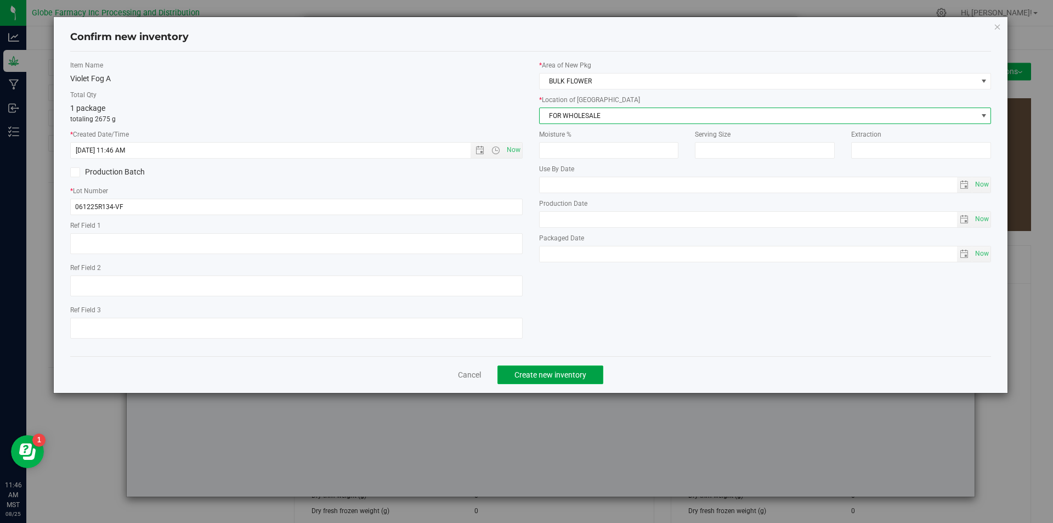
click at [546, 376] on span "Create new inventory" at bounding box center [550, 374] width 72 height 9
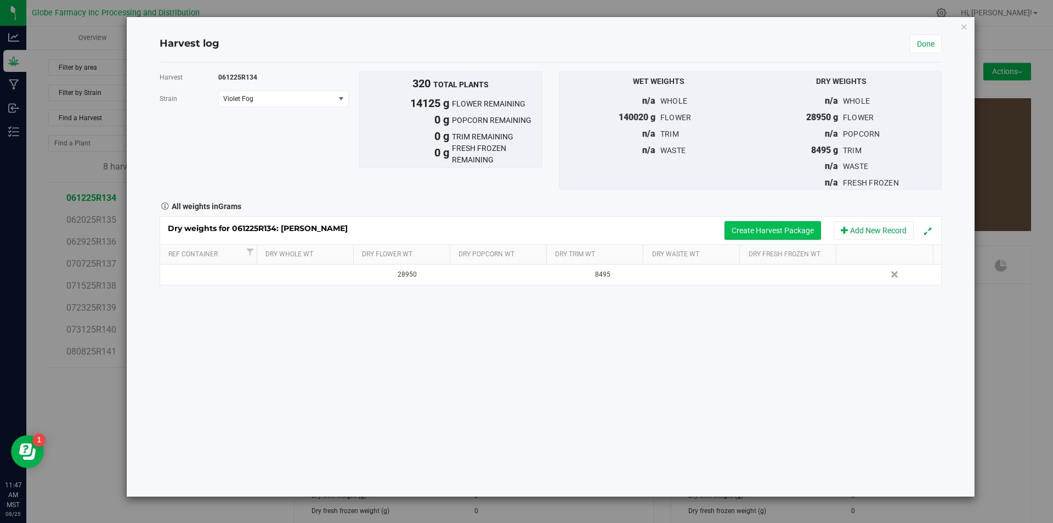
click at [765, 230] on button "Create Harvest Package" at bounding box center [772, 230] width 97 height 19
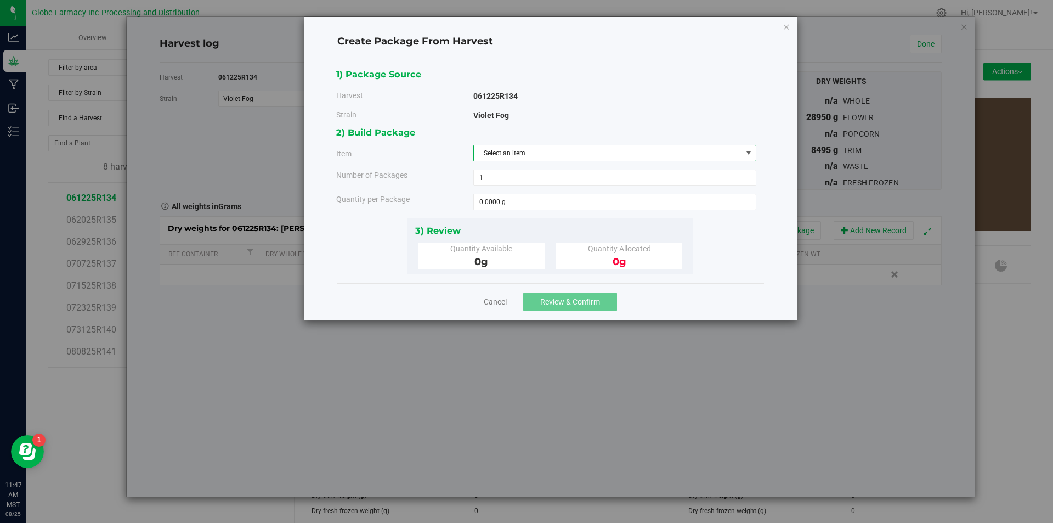
click at [631, 156] on span "Select an item" at bounding box center [608, 152] width 268 height 15
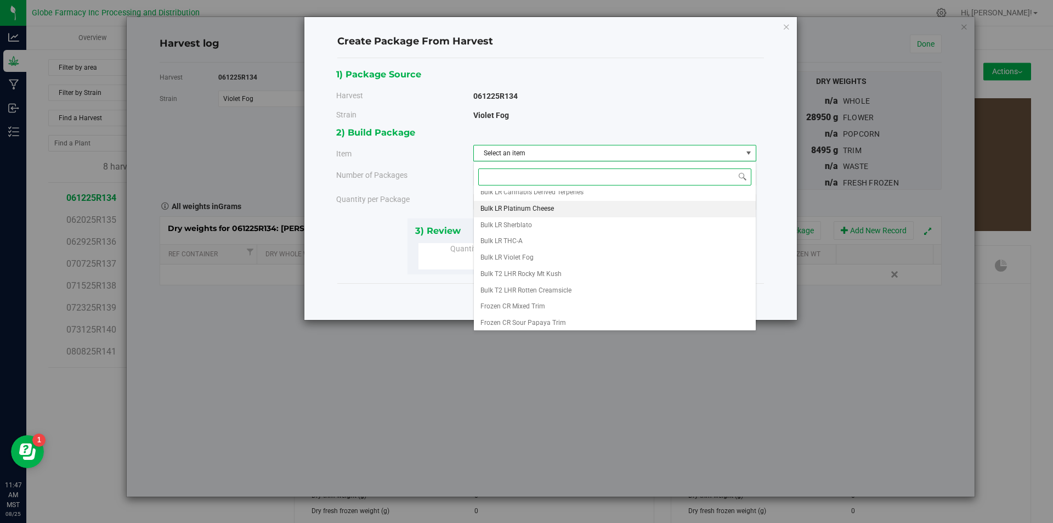
scroll to position [205, 0]
click at [564, 317] on li "Violet Fog B" at bounding box center [615, 320] width 282 height 16
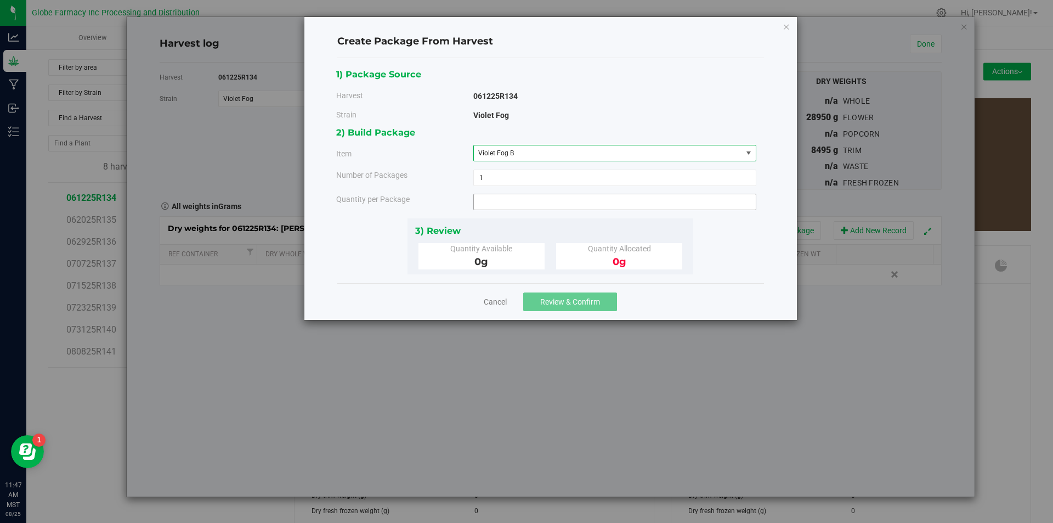
click at [524, 208] on span at bounding box center [614, 202] width 283 height 16
type input "2750"
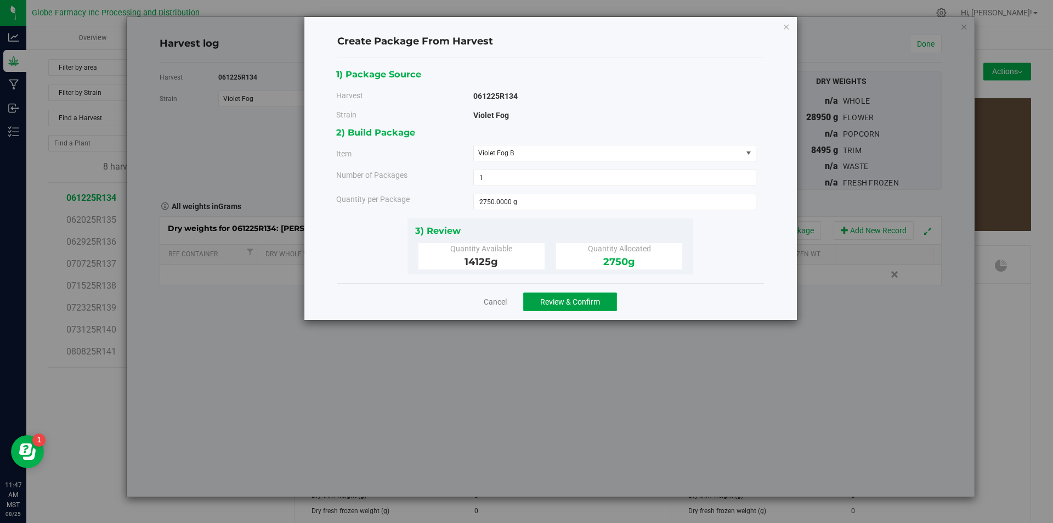
click at [585, 305] on span "Review & Confirm" at bounding box center [570, 301] width 60 height 9
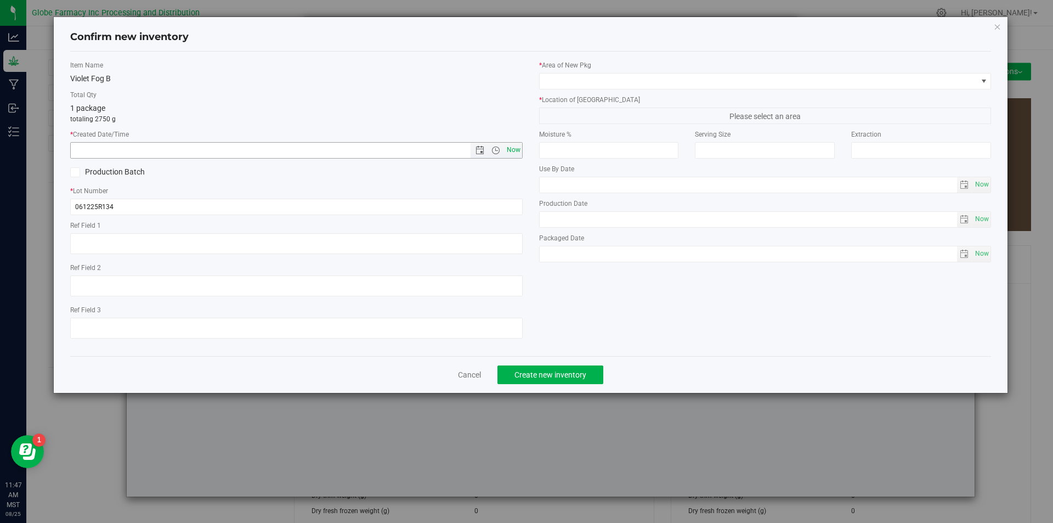
click at [510, 148] on span "Now" at bounding box center [513, 150] width 19 height 16
type input "[DATE] 11:47 AM"
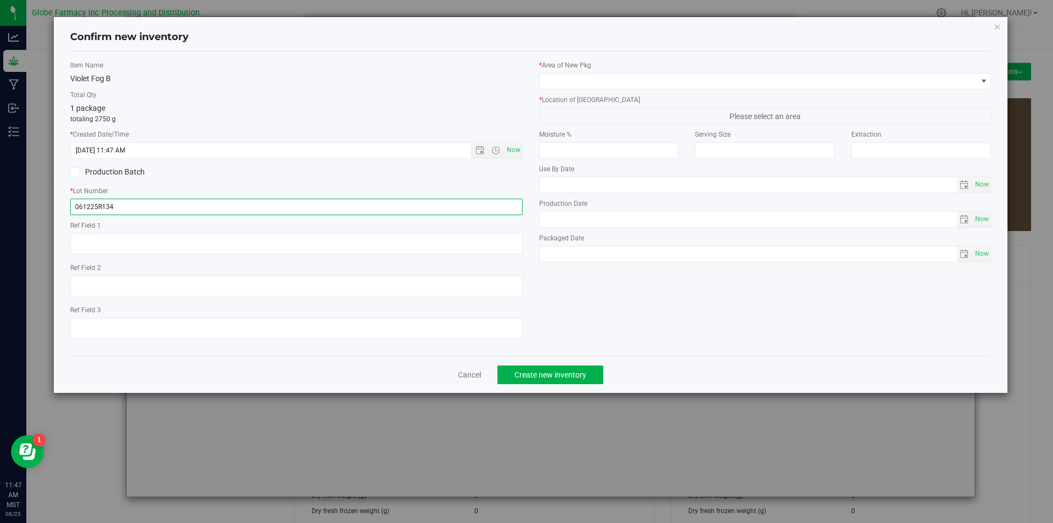
click at [135, 203] on input "061225R134" at bounding box center [296, 207] width 452 height 16
type input "061225R134-VF"
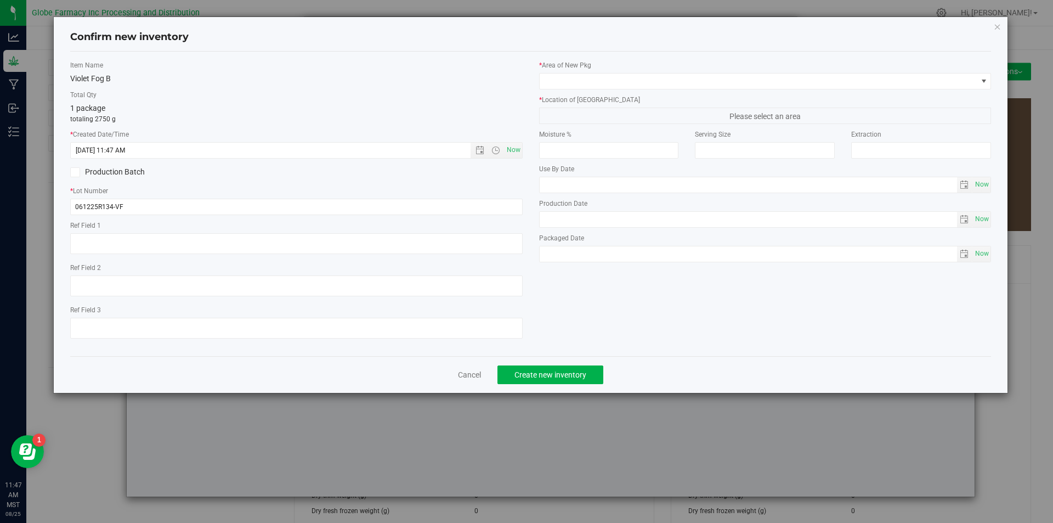
click at [617, 92] on div "* Area of [GEOGRAPHIC_DATA] * Location of [GEOGRAPHIC_DATA] Please select an ar…" at bounding box center [765, 163] width 469 height 207
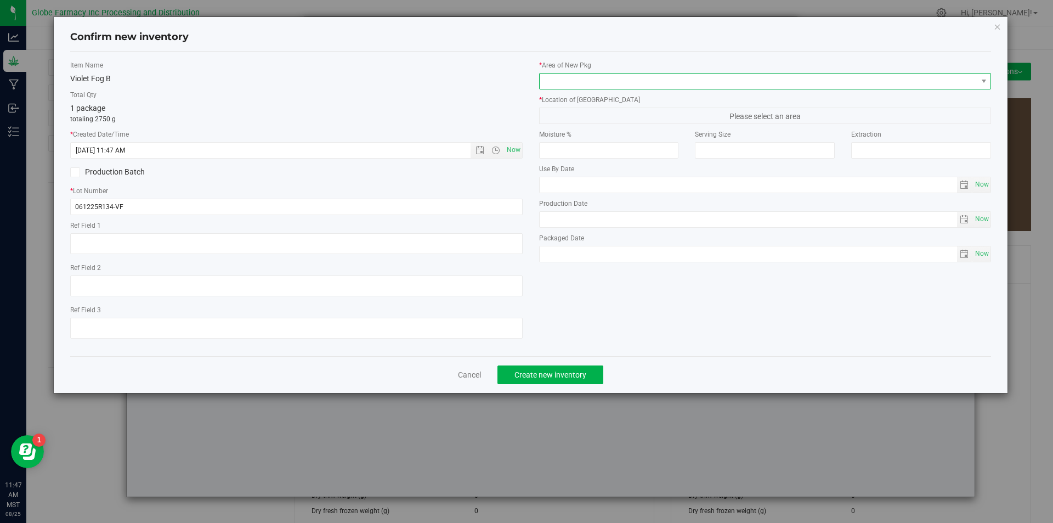
click at [619, 80] on span at bounding box center [759, 80] width 438 height 15
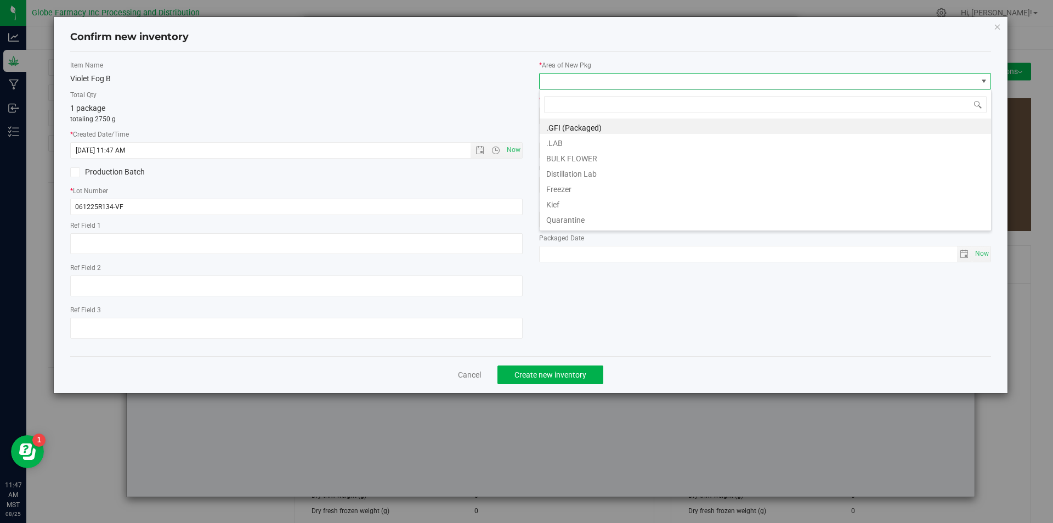
scroll to position [16, 452]
click at [599, 151] on li "BULK FLOWER" at bounding box center [765, 156] width 451 height 15
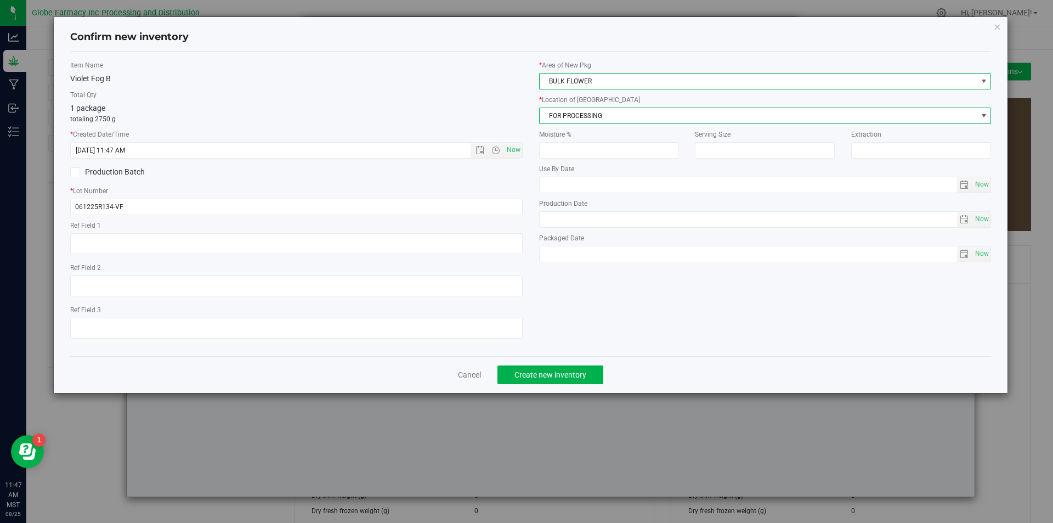
click at [605, 111] on span "FOR PROCESSING" at bounding box center [759, 115] width 438 height 15
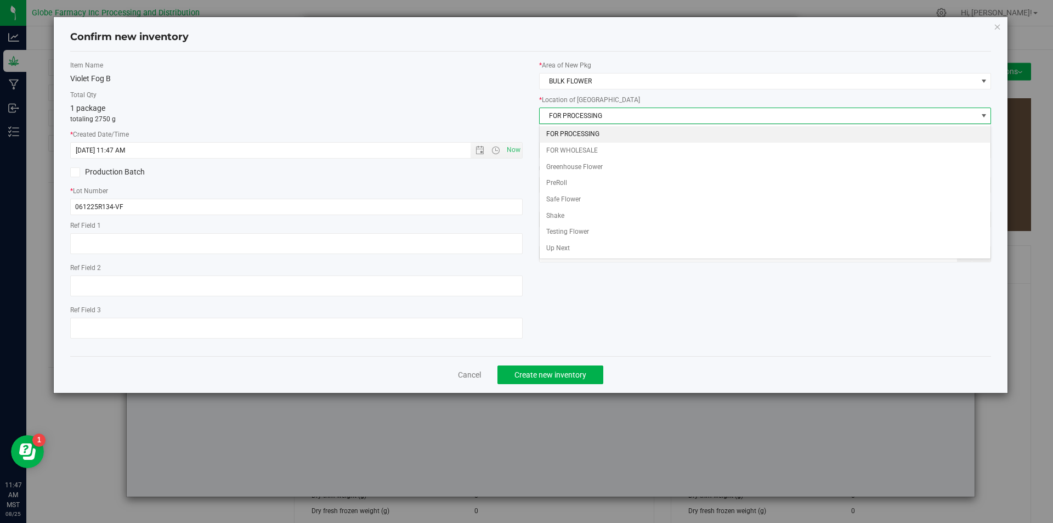
click at [604, 129] on li "FOR PROCESSING" at bounding box center [765, 134] width 451 height 16
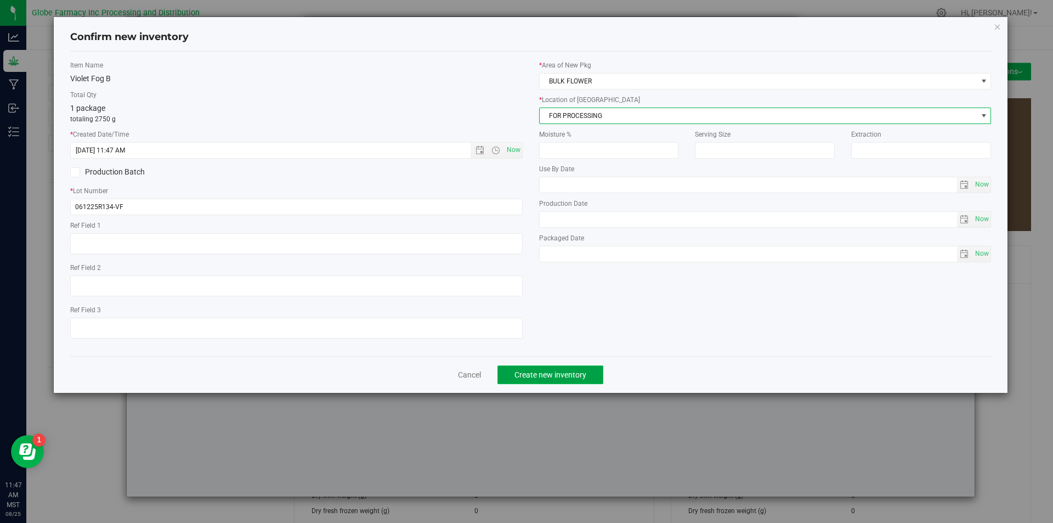
click at [538, 373] on span "Create new inventory" at bounding box center [550, 374] width 72 height 9
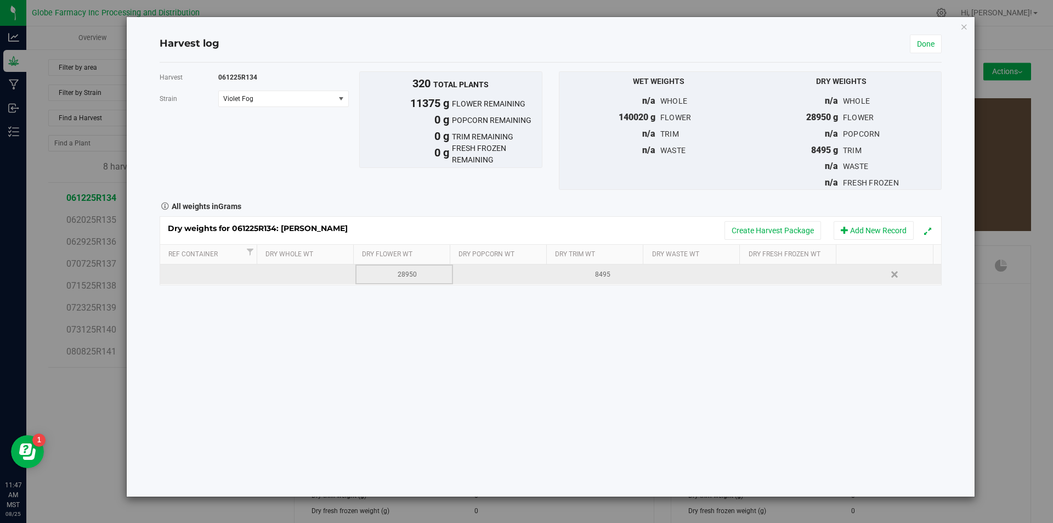
click at [415, 280] on td "28950" at bounding box center [404, 274] width 98 height 20
type input "2"
type input "17575"
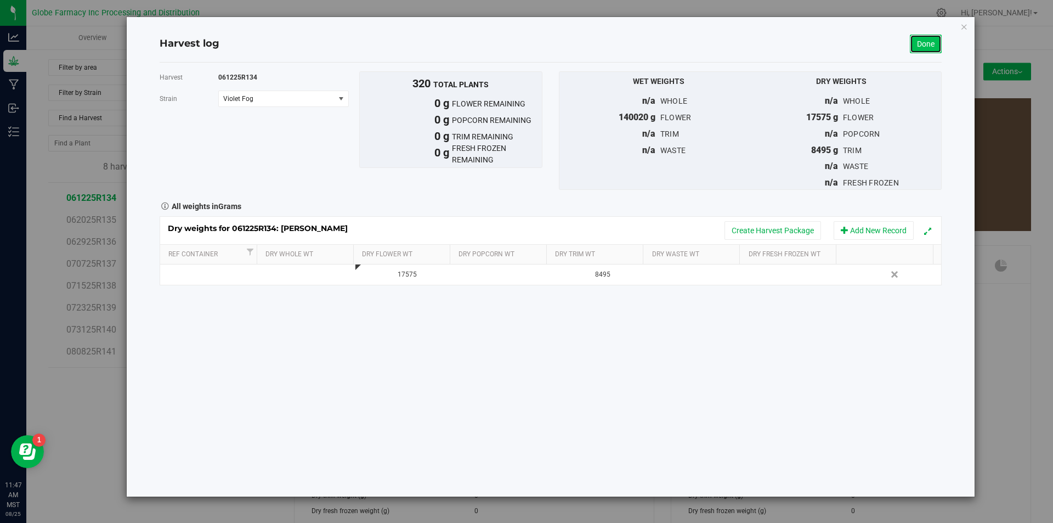
click at [931, 49] on link "Done" at bounding box center [926, 44] width 32 height 19
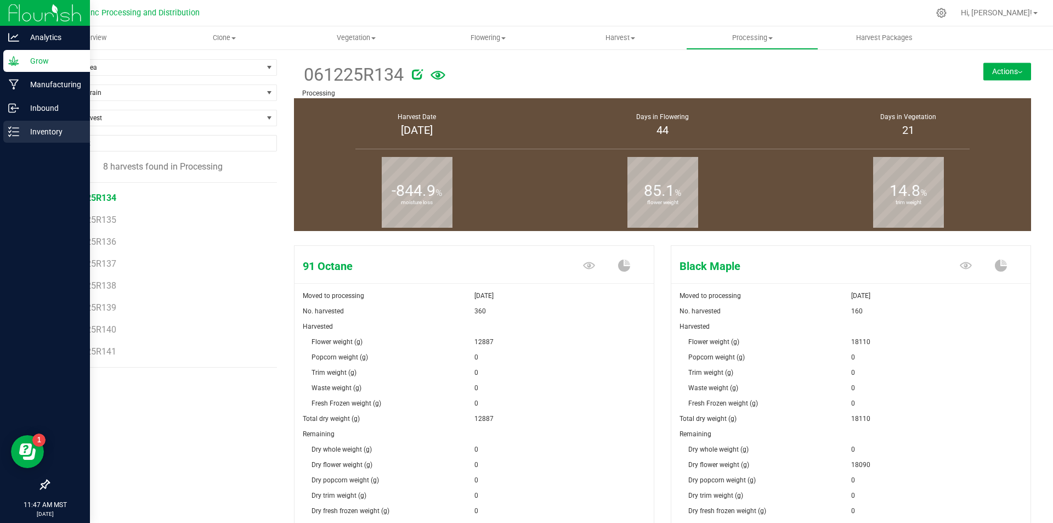
click at [19, 133] on p "Inventory" at bounding box center [52, 131] width 66 height 13
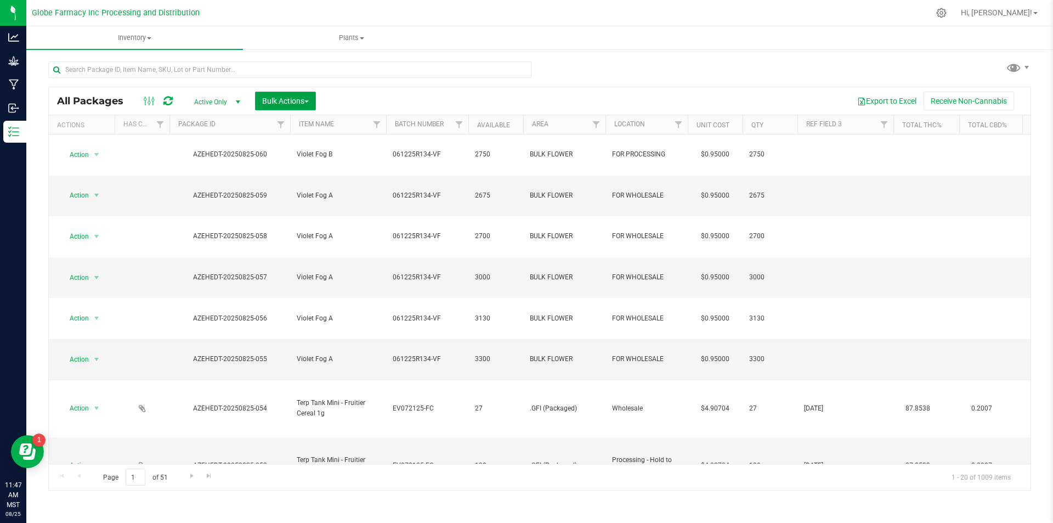
click at [274, 97] on span "Bulk Actions" at bounding box center [285, 101] width 47 height 9
click at [272, 190] on span "Print package labels" at bounding box center [295, 186] width 66 height 9
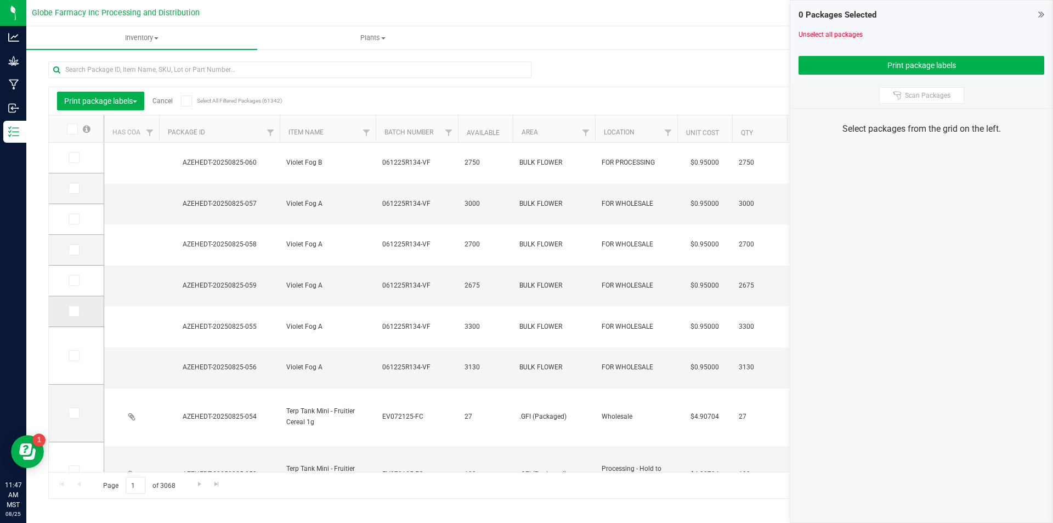
click at [80, 311] on label at bounding box center [77, 310] width 16 height 11
click at [0, 0] on input "checkbox" at bounding box center [0, 0] width 0 height 0
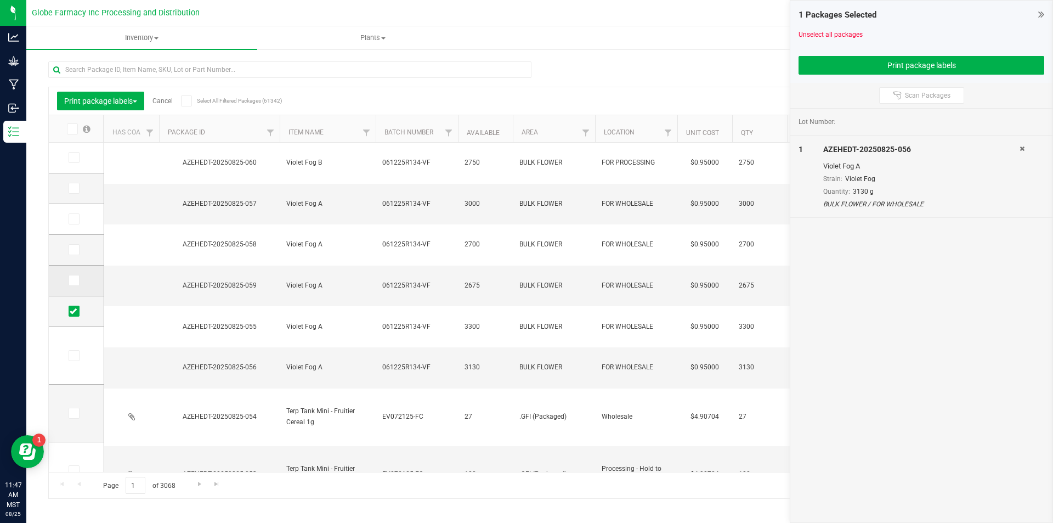
click at [78, 279] on span at bounding box center [74, 280] width 11 height 11
click at [0, 0] on input "checkbox" at bounding box center [0, 0] width 0 height 0
click at [80, 248] on label at bounding box center [77, 249] width 16 height 11
click at [0, 0] on input "checkbox" at bounding box center [0, 0] width 0 height 0
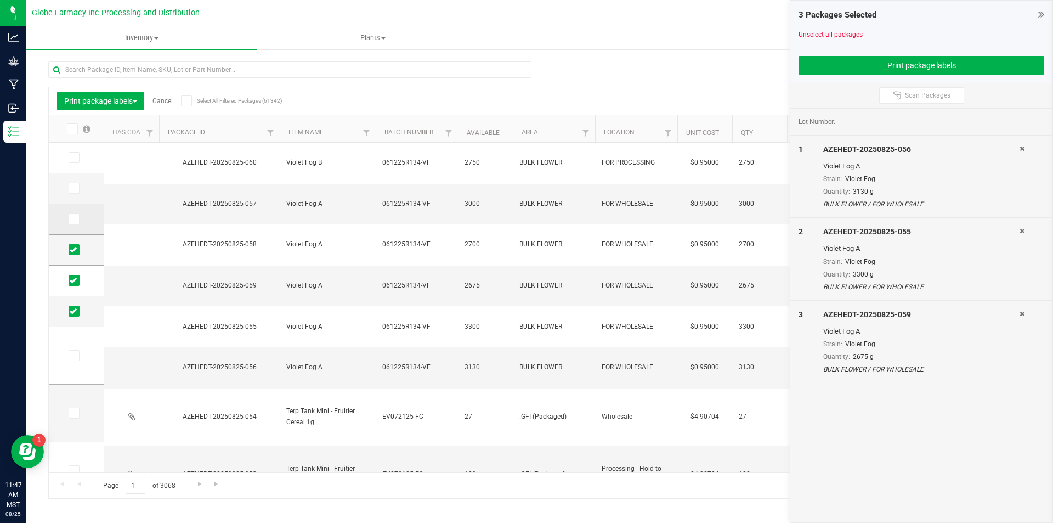
click at [77, 219] on span at bounding box center [74, 218] width 11 height 11
click at [0, 0] on input "checkbox" at bounding box center [0, 0] width 0 height 0
click at [77, 190] on span at bounding box center [74, 188] width 11 height 11
click at [0, 0] on input "checkbox" at bounding box center [0, 0] width 0 height 0
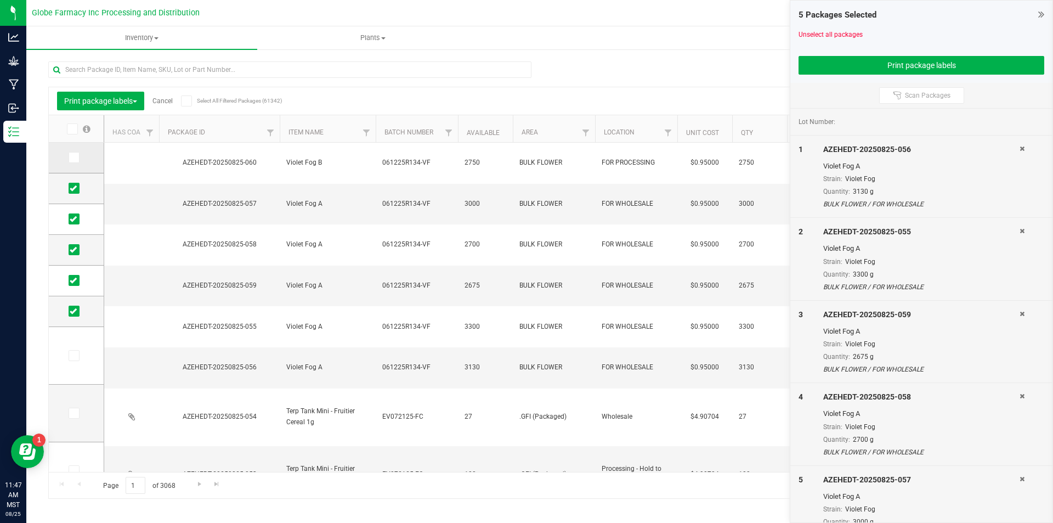
click at [72, 149] on td at bounding box center [76, 158] width 55 height 31
click at [72, 152] on span at bounding box center [74, 157] width 11 height 11
click at [0, 0] on input "checkbox" at bounding box center [0, 0] width 0 height 0
click at [957, 56] on div "6 Packages Selected Unselect all packages Print package labels" at bounding box center [921, 42] width 262 height 82
click at [957, 60] on button "Print package labels" at bounding box center [921, 65] width 246 height 19
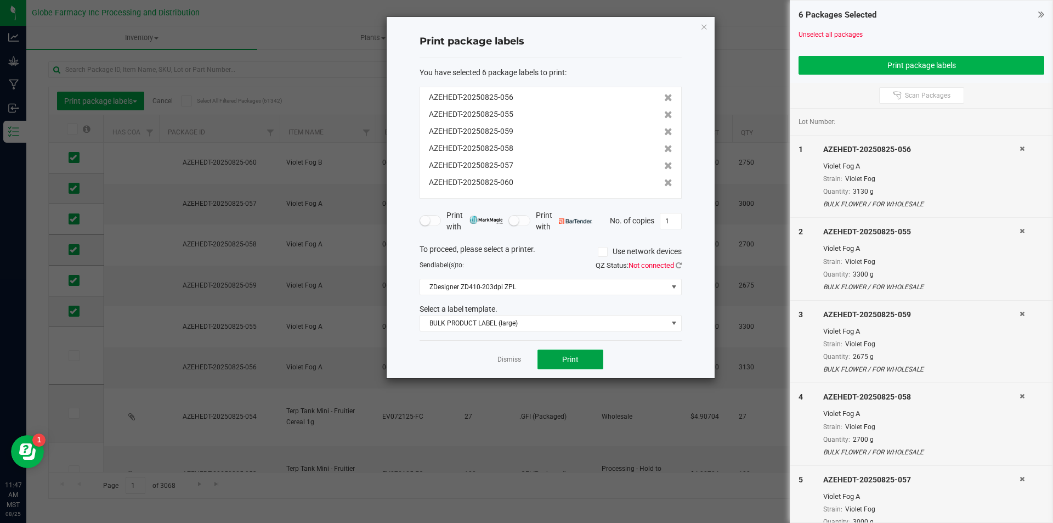
click at [569, 349] on button "Print" at bounding box center [570, 359] width 66 height 20
